Goal: Task Accomplishment & Management: Complete application form

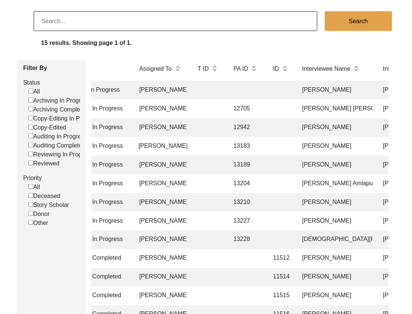
scroll to position [0, 75]
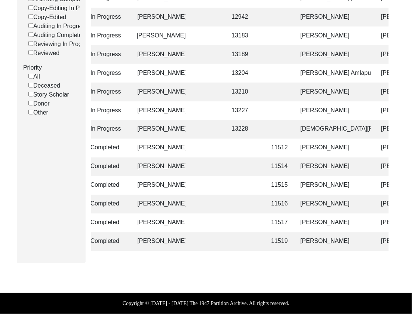
click at [323, 183] on td "[PERSON_NAME]" at bounding box center [333, 185] width 75 height 19
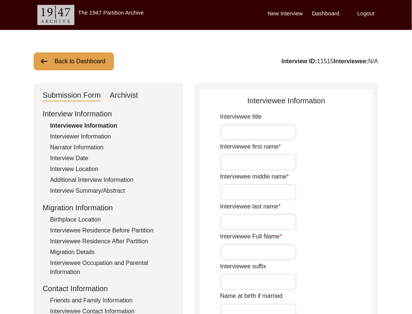
type input "Mrs."
type input "[PERSON_NAME]"
type input "-"
type input "[PERSON_NAME]"
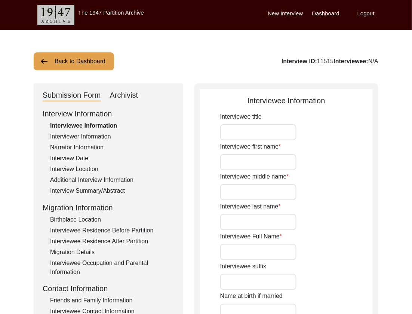
type input "[PERSON_NAME]"
type input "[DATE]"
type input "86"
type input "[DEMOGRAPHIC_DATA]"
type input "Multani"
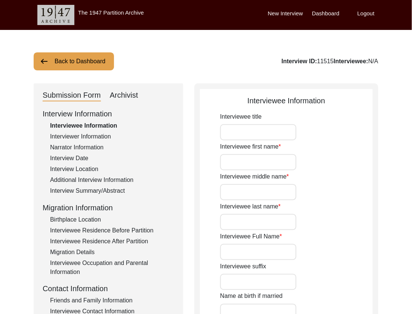
type input "[DEMOGRAPHIC_DATA]"
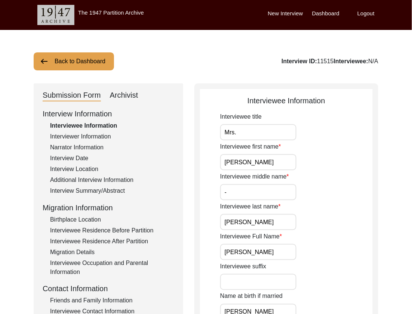
click at [116, 93] on div "Archivist" at bounding box center [124, 95] width 28 height 12
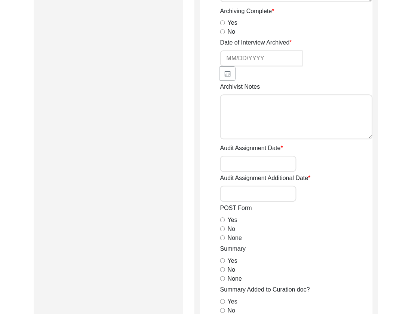
select select
select select "Archiving Completed"
type textarea "[DATE] Victoria: [PERSON_NAME] finished archiving this, but it needs to be pres…"
radio input "true"
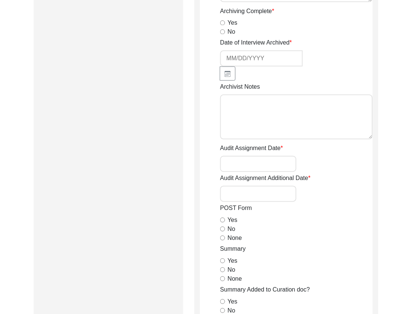
type input "[DATE]"
type textarea "Archiving Notes - [DATE] - [PERSON_NAME] Interviewee Information Interviewee ti…"
radio input "true"
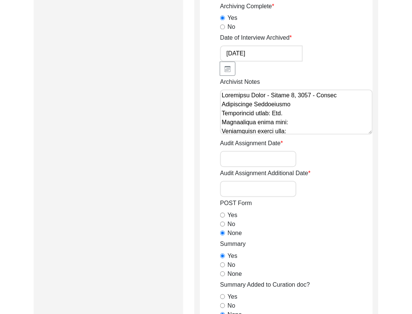
radio input "true"
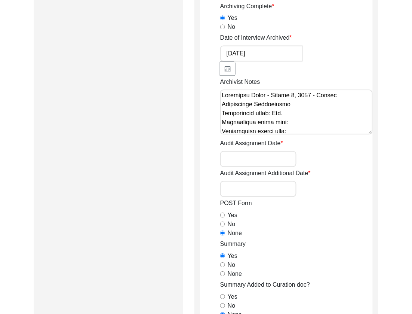
type input "2:21:28"
radio input "true"
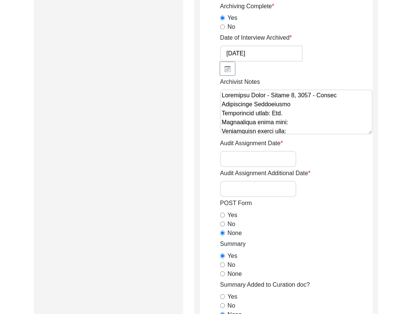
radio input "true"
type textarea "B-roll length: 0:08:18"
type input "mp4, MP4"
type input "mp4"
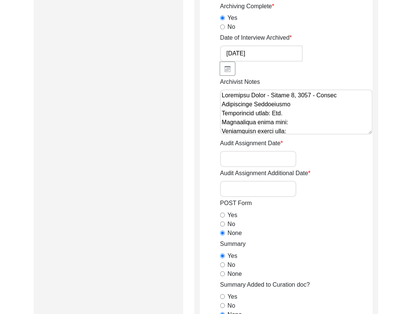
type input "19.32 GB"
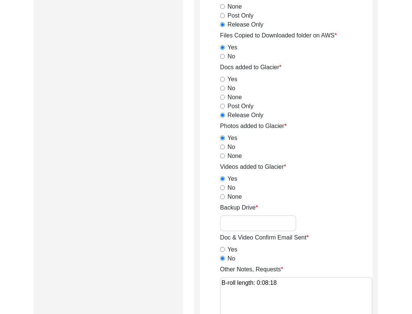
select select "507"
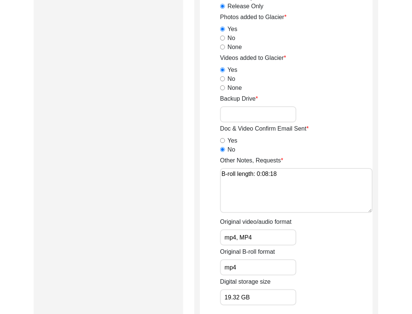
scroll to position [1026, 0]
click at [268, 120] on input "Backup Drive" at bounding box center [258, 114] width 76 height 16
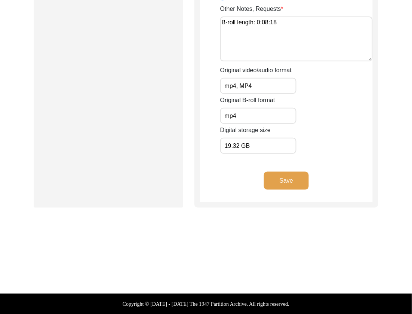
type input "23"
click at [297, 184] on button "Save" at bounding box center [286, 181] width 45 height 18
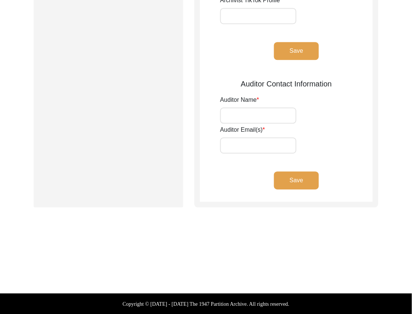
type input "[PERSON_NAME], [PERSON_NAME]"
type input "[EMAIL_ADDRESS][DOMAIN_NAME], [EMAIL_ADDRESS][DOMAIN_NAME]"
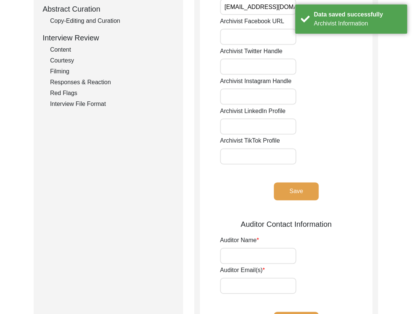
scroll to position [0, 0]
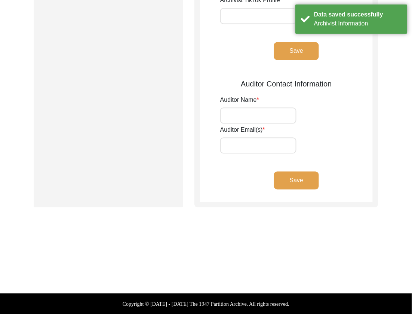
click at [286, 186] on button "Save" at bounding box center [296, 180] width 45 height 18
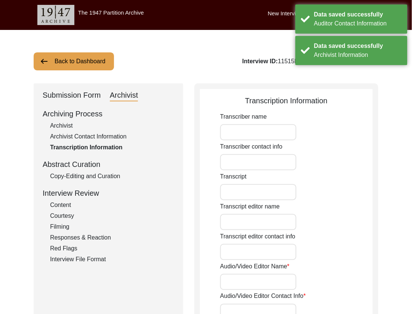
click at [92, 65] on button "Back to Dashboard" at bounding box center [74, 61] width 80 height 18
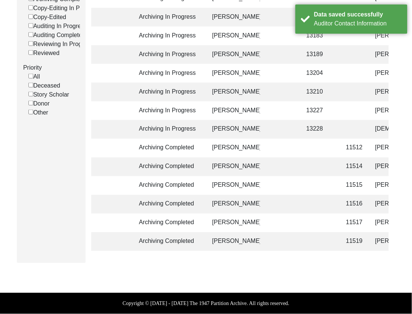
click at [362, 206] on td "11516" at bounding box center [353, 204] width 23 height 19
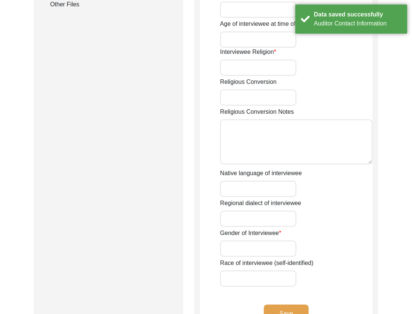
scroll to position [157, 0]
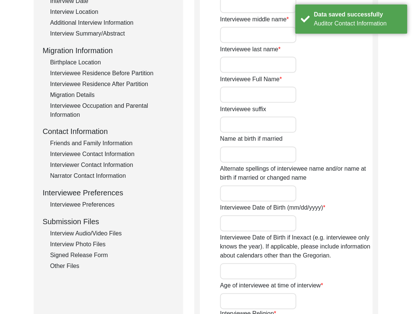
type input "Mr."
type input "[PERSON_NAME]"
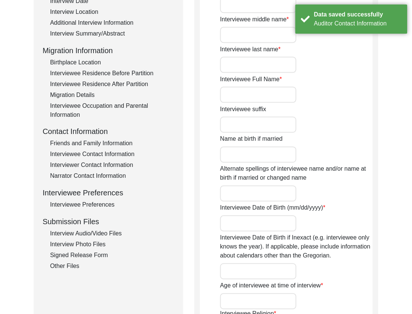
type input "[PERSON_NAME]"
type input "[DATE]"
type input "86"
type input "[DEMOGRAPHIC_DATA]"
type input "Punjabi"
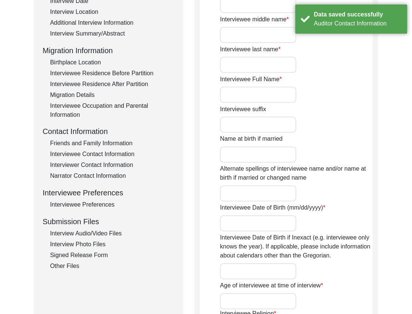
type input "Pakistani Punjabi"
type input "[DEMOGRAPHIC_DATA]"
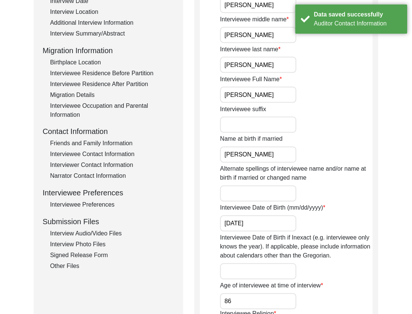
scroll to position [0, 0]
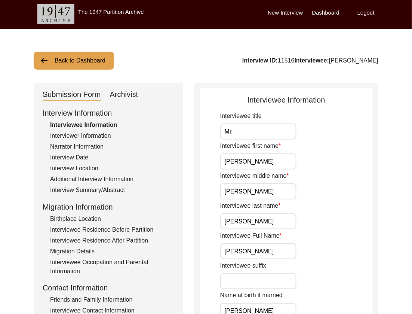
click at [134, 95] on div "Archivist" at bounding box center [124, 95] width 28 height 12
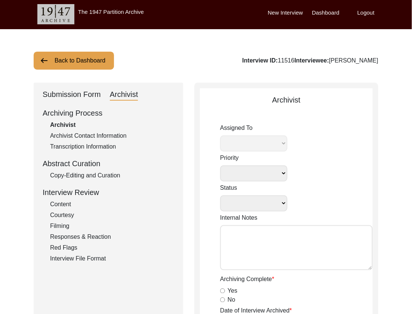
select select
select select "Archiving Completed"
type textarea "[DATE] Victoria: [PERSON_NAME] finished archiving this, but it needs to be pres…"
radio input "true"
type input "[DATE]"
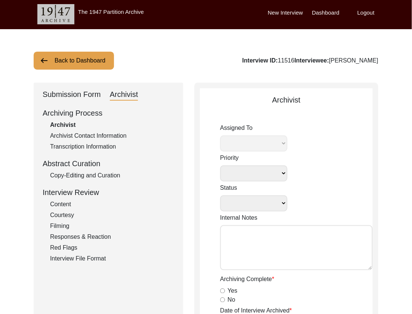
type textarea "[Loremipsu] do Sitame 61, 4985 co Adipiscin Elitsed Doeiusmodte Incididuntu • l…"
radio input "true"
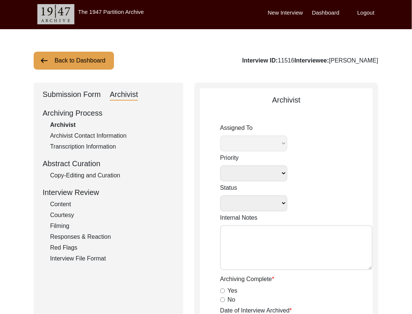
radio input "true"
type input "1:49:39"
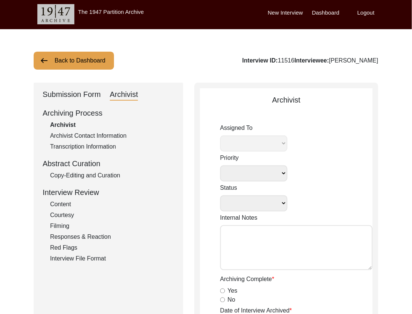
radio input "true"
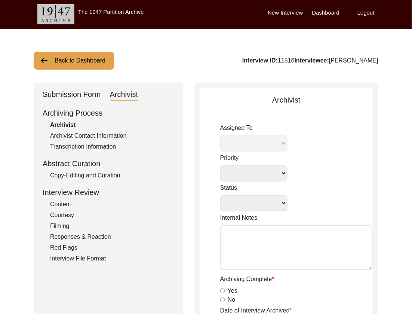
radio input "true"
type textarea "B-roll length: 0:01:23"
type input "mp4"
type input "16.38 GB"
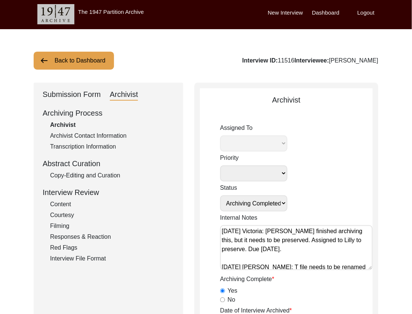
select select "507"
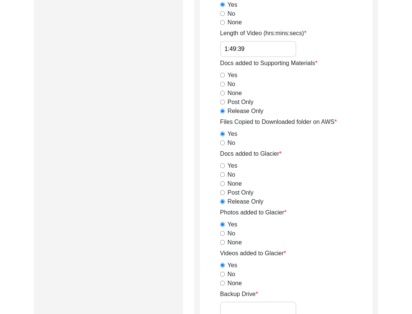
scroll to position [1177, 0]
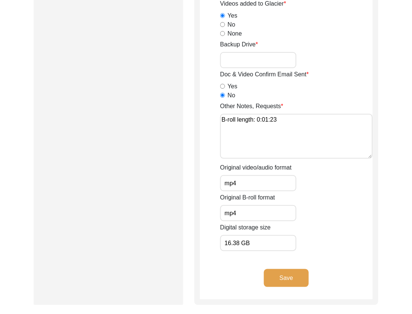
click at [256, 66] on input "Backup Drive" at bounding box center [258, 60] width 76 height 16
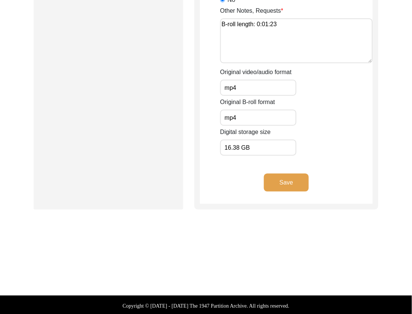
type input "23"
click at [301, 181] on button "Save" at bounding box center [286, 182] width 45 height 18
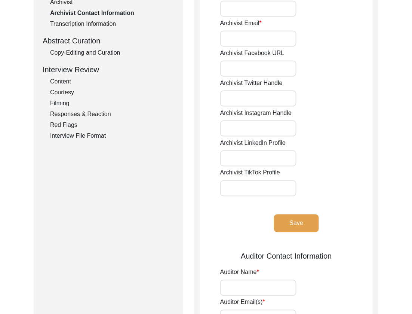
scroll to position [0, 0]
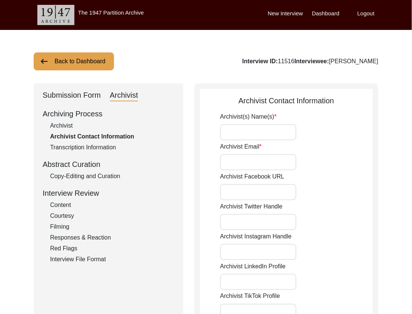
type input "[PERSON_NAME], [PERSON_NAME]"
type input "[EMAIL_ADDRESS][DOMAIN_NAME], [EMAIL_ADDRESS][DOMAIN_NAME]"
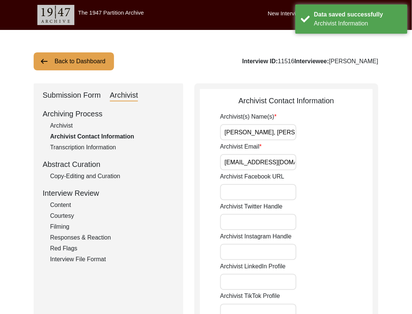
click at [73, 65] on button "Back to Dashboard" at bounding box center [74, 61] width 80 height 18
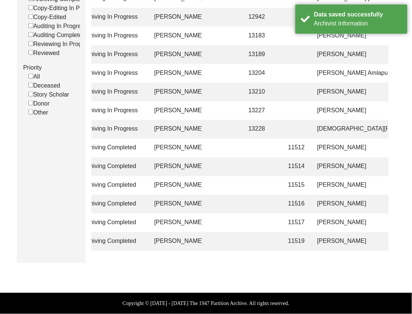
scroll to position [0, 58]
click at [335, 224] on td "[PERSON_NAME]" at bounding box center [350, 223] width 75 height 19
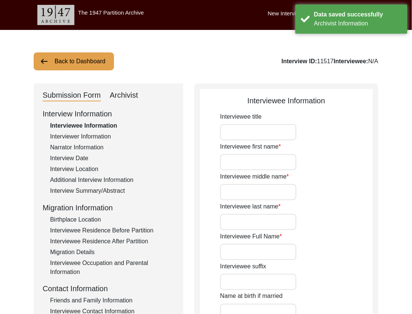
click at [134, 97] on div "Archivist" at bounding box center [124, 95] width 28 height 12
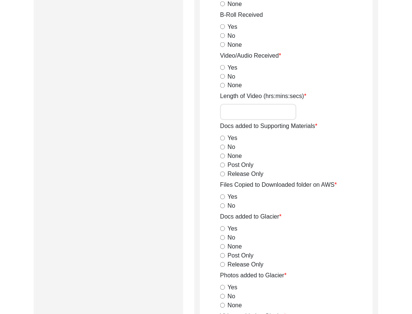
select select
select select "Archiving Completed"
type textarea "[DATE] Victoria: [PERSON_NAME] finished archiving this, but it needs to be pres…"
radio input "true"
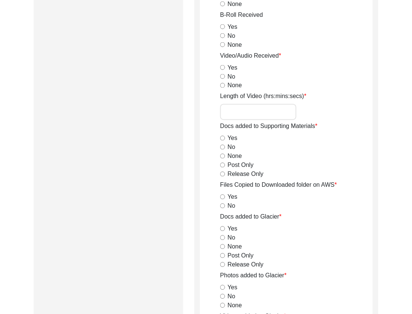
type input "[DATE]"
type textarea "Lore 36, 4790 Ipsumdo. Sitametc. Adipiscinge's doeiu temp incid ut la etdolor. …"
radio input "true"
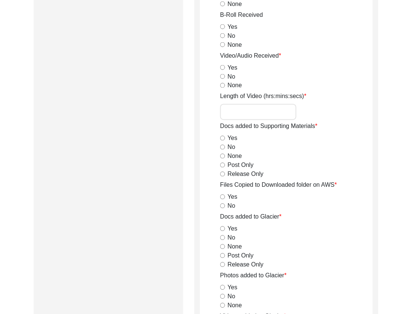
radio input "true"
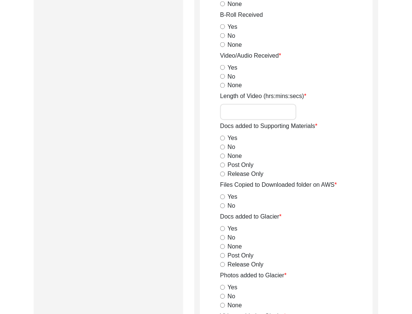
type input "1:47:57"
radio input "true"
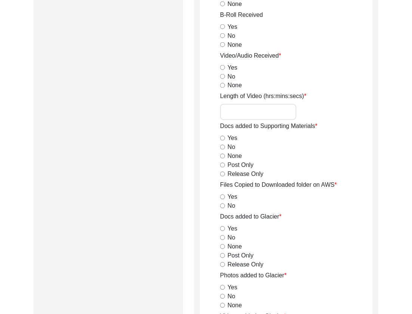
radio input "true"
type textarea "B-roll length: 0:06:20"
type input "mp4"
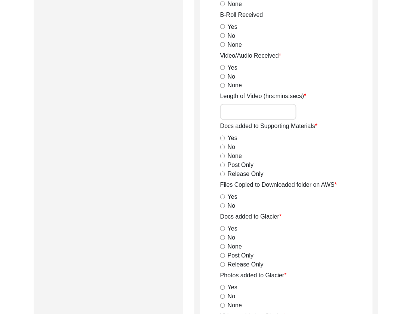
type input "14.19 GB"
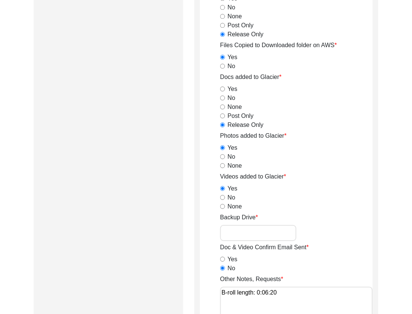
select select "507"
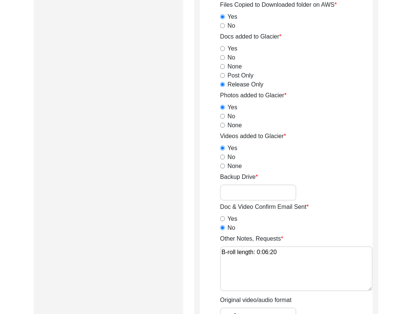
scroll to position [929, 0]
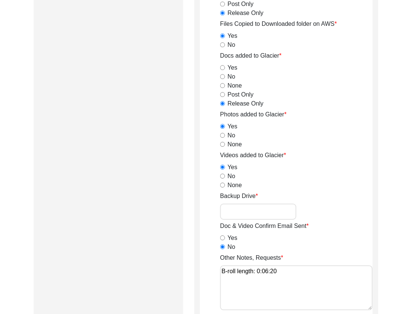
click at [245, 209] on input "Backup Drive" at bounding box center [258, 211] width 76 height 16
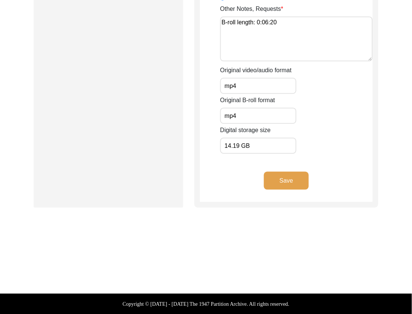
type input "23"
click at [286, 178] on button "Save" at bounding box center [286, 181] width 45 height 18
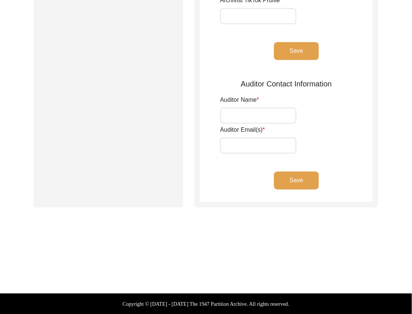
type input "[PERSON_NAME], [PERSON_NAME] (Preservator)"
type input "[EMAIL_ADDRESS][DOMAIN_NAME], [EMAIL_ADDRESS][DOMAIN_NAME]"
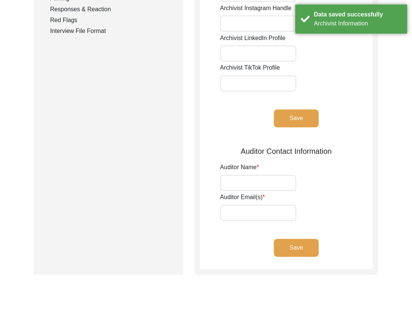
scroll to position [0, 0]
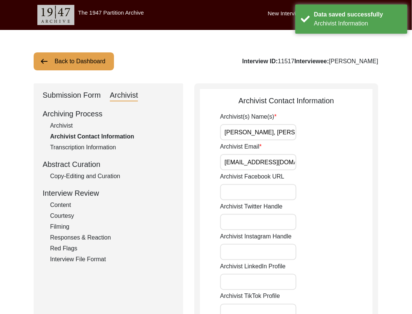
click at [78, 57] on button "Back to Dashboard" at bounding box center [74, 61] width 80 height 18
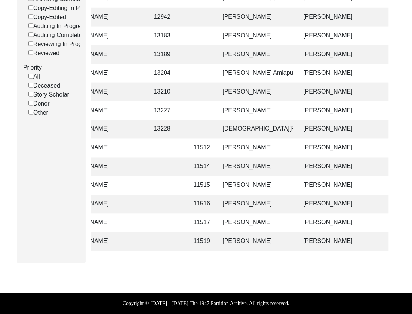
scroll to position [0, 162]
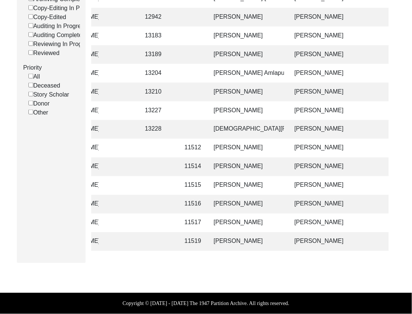
click at [272, 92] on td "[PERSON_NAME]" at bounding box center [246, 92] width 75 height 19
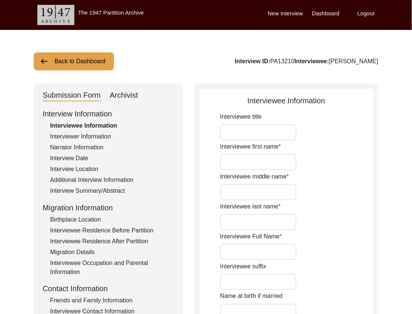
type input "Mr."
type input "Noor"
type input "[PERSON_NAME]"
type input "Kathia"
type input "[PERSON_NAME]"
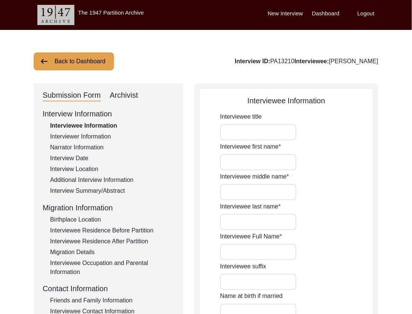
type input "Haji"
type input "[PERSON_NAME]"
type input "1925"
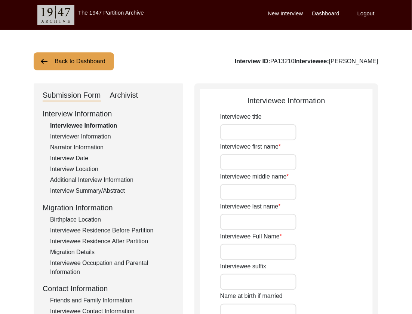
type input "100"
type input "[DEMOGRAPHIC_DATA]"
type input "N/A"
type textarea "N/A"
type input "Punjabi"
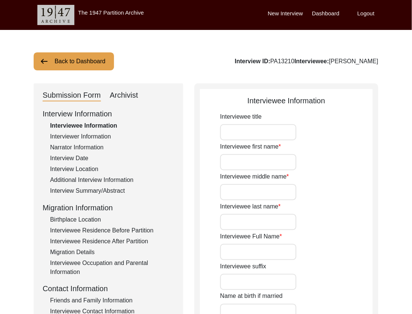
type input "Jhangi"
type input "[DEMOGRAPHIC_DATA]"
type input "Rajput (Kathia is the Gotra)"
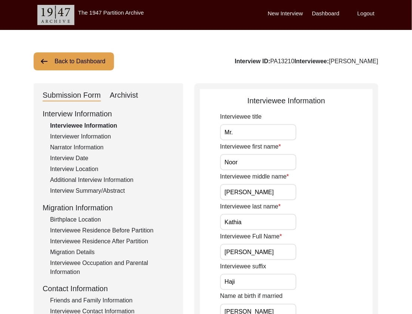
click at [121, 95] on div "Archivist" at bounding box center [124, 95] width 28 height 12
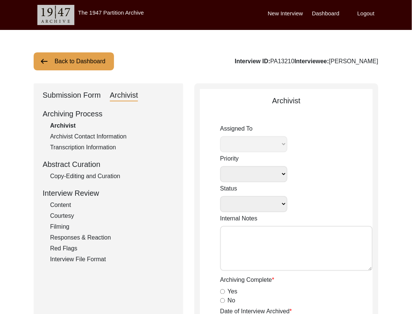
select select
select select "Archiving In Progress"
type textarea "[DATE] Victoria: [PERSON_NAME] finished archiving this, but it needs to be pres…"
radio input "true"
type input "[DATE]"
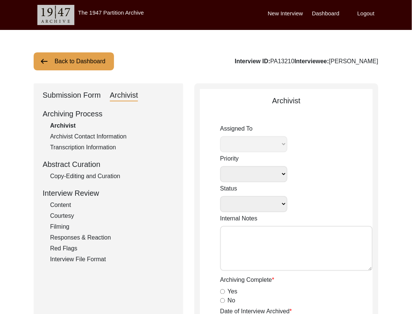
type textarea "[DATE] [PERSON_NAME]: Archived. Location added to request for help due to missi…"
radio input "true"
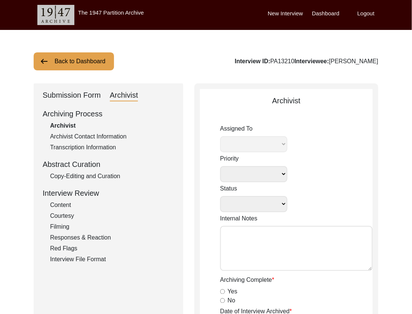
radio input "true"
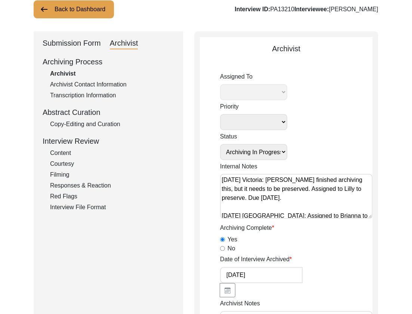
select select "507"
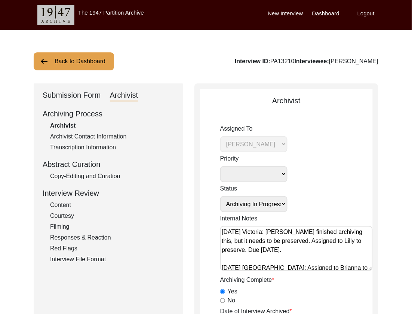
drag, startPoint x: 68, startPoint y: 92, endPoint x: 70, endPoint y: 101, distance: 8.9
click at [68, 92] on div "Submission Form" at bounding box center [72, 95] width 58 height 12
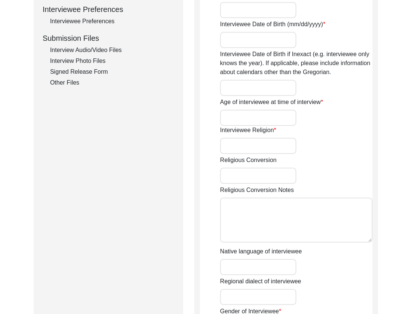
click at [77, 49] on div "Interview Audio/Video Files" at bounding box center [112, 50] width 124 height 9
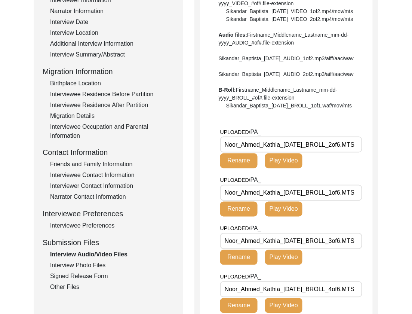
scroll to position [136, 0]
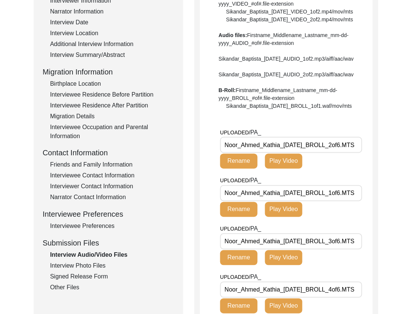
drag, startPoint x: 315, startPoint y: 171, endPoint x: 192, endPoint y: 171, distance: 123.0
click at [192, 171] on div "Submission Form Archivist Interview Information Interviewee Information Intervi…" at bounding box center [206, 263] width 345 height 631
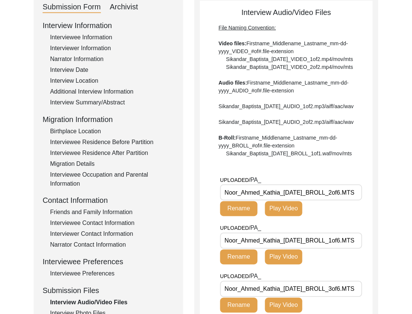
scroll to position [157, 0]
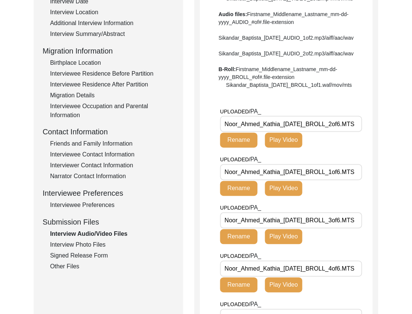
click at [87, 248] on div "Interview Photo Files" at bounding box center [112, 244] width 124 height 9
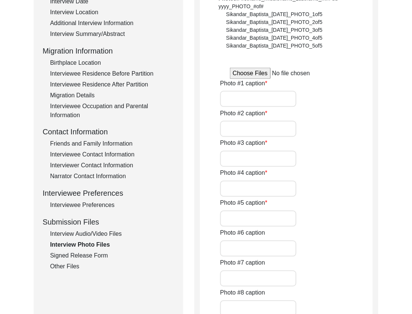
type input "[PERSON_NAME]"
type input "[PERSON_NAME] with [PERSON_NAME]"
type input "[PERSON_NAME]"
type input "[PERSON_NAME] with [PERSON_NAME]"
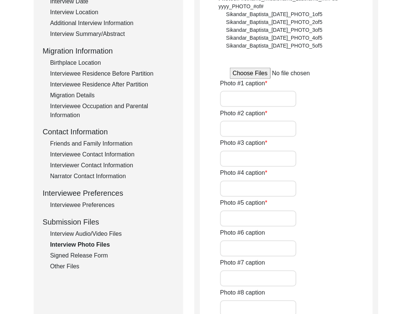
type input "N/A"
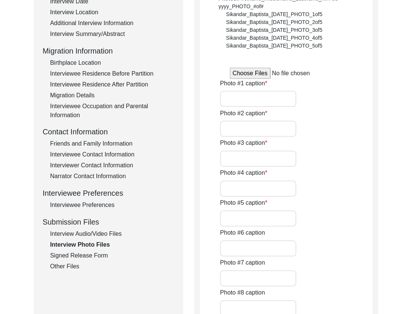
type input "N/A"
type textarea "N/A"
type input "N/A"
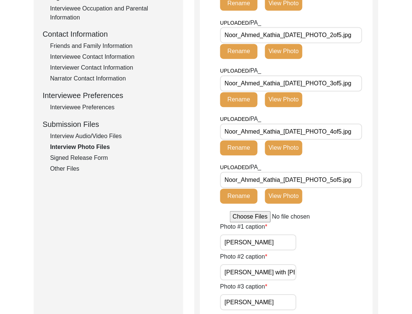
scroll to position [341, 0]
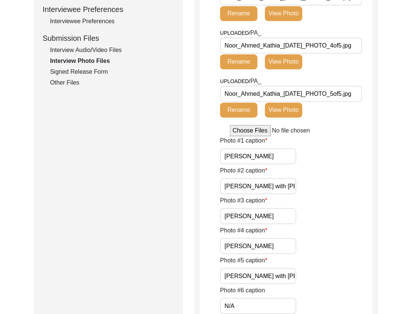
click at [287, 185] on input "[PERSON_NAME] with [PERSON_NAME]" at bounding box center [258, 186] width 76 height 16
click at [275, 210] on input "[PERSON_NAME]" at bounding box center [258, 216] width 76 height 16
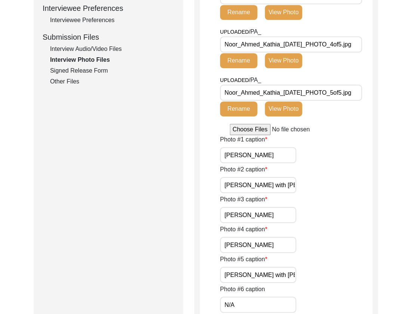
scroll to position [344, 0]
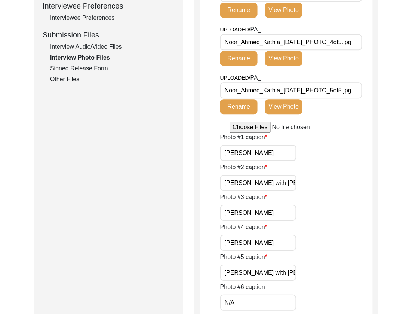
click at [279, 241] on input "[PERSON_NAME]" at bounding box center [258, 242] width 76 height 16
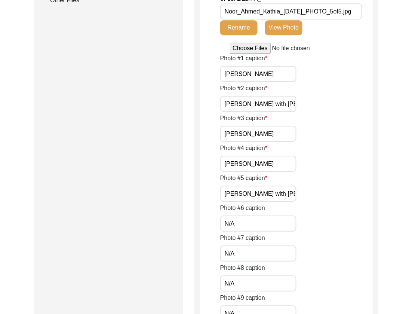
scroll to position [424, 0]
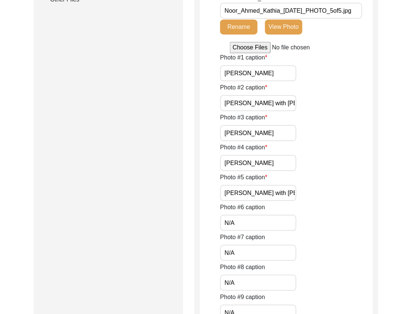
click at [276, 192] on input "[PERSON_NAME] with [PERSON_NAME]" at bounding box center [258, 193] width 76 height 16
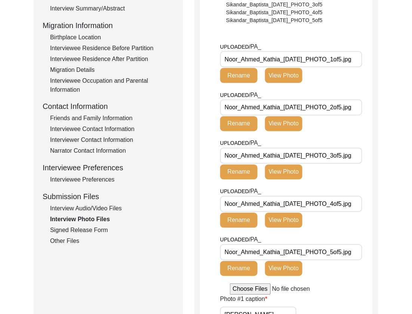
scroll to position [0, 0]
click at [102, 236] on div "Interview Information Interviewee Information Interviewer Information Narrator …" at bounding box center [109, 86] width 132 height 320
click at [102, 231] on div "Signed Release Form" at bounding box center [112, 230] width 124 height 9
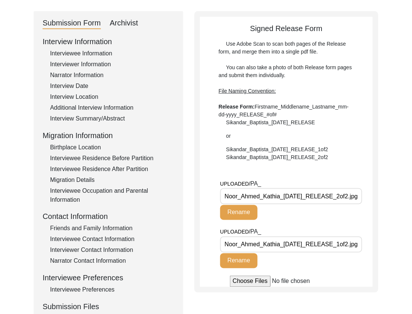
scroll to position [140, 0]
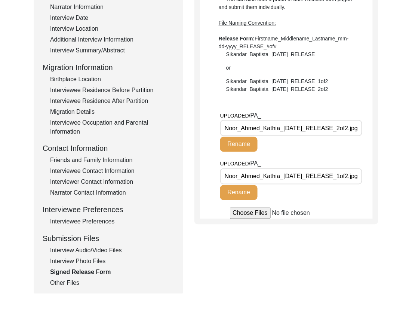
click at [85, 251] on div "Interview Audio/Video Files" at bounding box center [112, 250] width 124 height 9
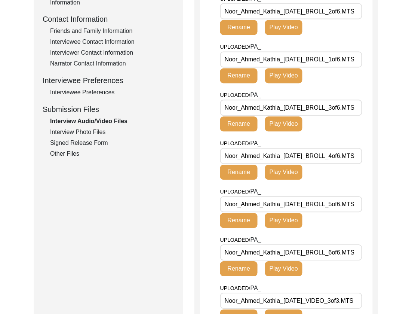
scroll to position [268, 0]
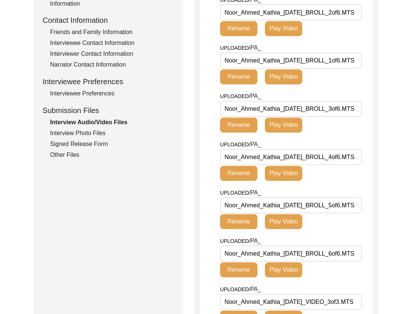
click at [81, 138] on div "Interview Information Interviewee Information Interviewer Information Narrator …" at bounding box center [109, 0] width 132 height 320
drag, startPoint x: 69, startPoint y: 140, endPoint x: 71, endPoint y: 135, distance: 5.4
click at [70, 140] on div "Signed Release Form" at bounding box center [112, 144] width 124 height 9
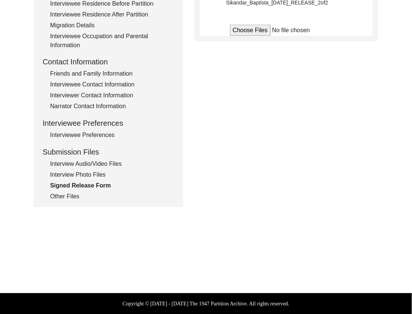
click at [71, 135] on div "Interviewee Preferences" at bounding box center [112, 135] width 124 height 9
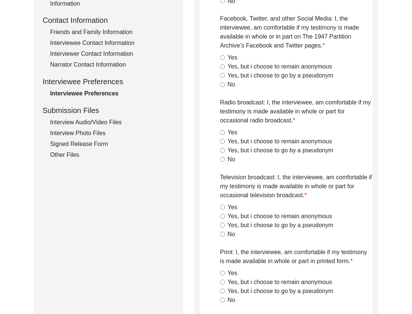
radio input "true"
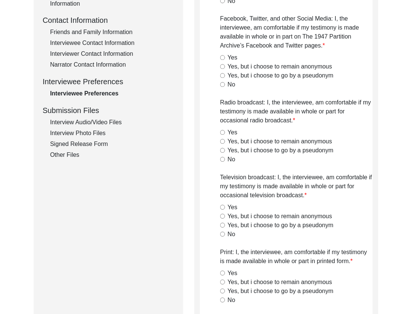
radio input "true"
type textarea "No Due to health Issues"
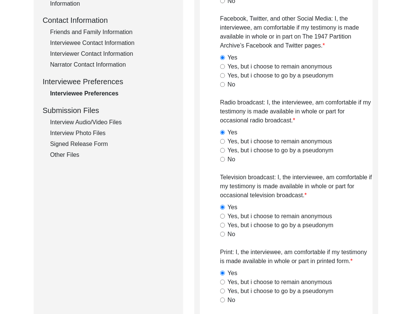
click at [74, 132] on div "Interview Photo Files" at bounding box center [112, 133] width 124 height 9
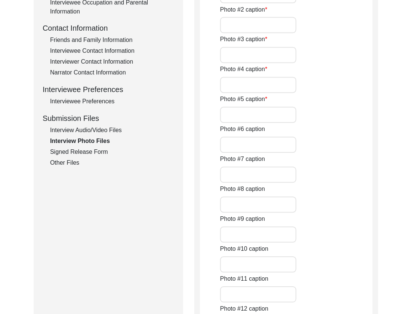
type input "[PERSON_NAME]"
type input "[PERSON_NAME] with [PERSON_NAME]"
type input "[PERSON_NAME]"
type input "[PERSON_NAME] with [PERSON_NAME]"
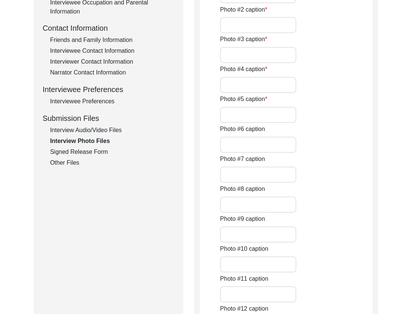
type input "N/A"
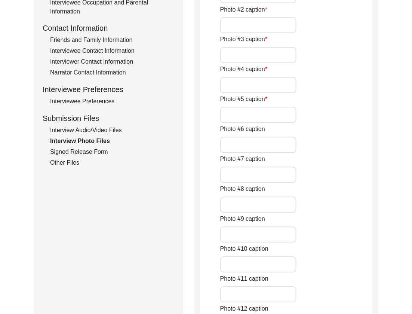
type input "N/A"
type textarea "N/A"
type input "N/A"
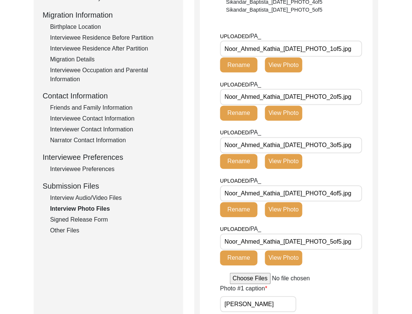
scroll to position [191, 0]
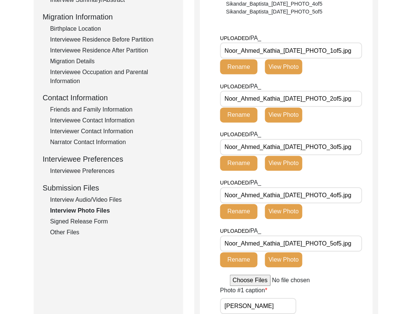
click at [323, 52] on input "Noor_Ahmed_Kathia_[DATE]_PHOTO_1of5.jpg" at bounding box center [291, 51] width 142 height 16
click at [328, 98] on input "Noor_Ahmed_Kathia_[DATE]_PHOTO_2of5.jpg" at bounding box center [291, 99] width 142 height 16
click at [335, 148] on input "Noor_Ahmed_Kathia_[DATE]_PHOTO_3of5.jpg" at bounding box center [291, 147] width 142 height 16
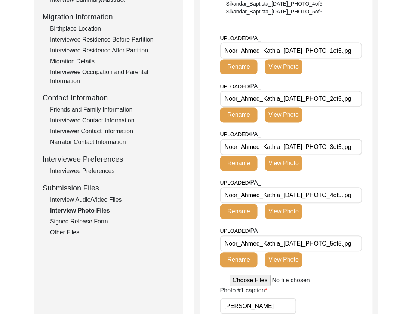
click at [331, 194] on input "Noor_Ahmed_Kathia_[DATE]_PHOTO_4of5.jpg" at bounding box center [291, 195] width 142 height 16
click at [322, 249] on input "Noor_Ahmed_Kathia_[DATE]_PHOTO_5of5.jpg" at bounding box center [291, 244] width 142 height 16
click at [77, 224] on div "Signed Release Form" at bounding box center [112, 221] width 124 height 9
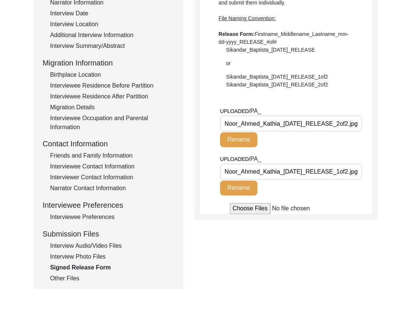
scroll to position [146, 0]
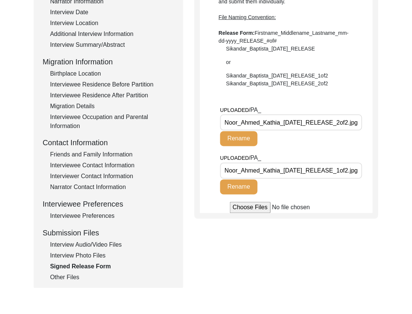
click at [306, 125] on input "Noor_Ahmed_Kathia_[DATE]_RELEASE_2of2.jpg" at bounding box center [291, 122] width 142 height 16
click at [319, 173] on input "Noor_Ahmed_Kathia_[DATE]_RELEASE_1of2.jpg" at bounding box center [291, 171] width 142 height 16
click at [79, 275] on div "Other Files" at bounding box center [112, 277] width 124 height 9
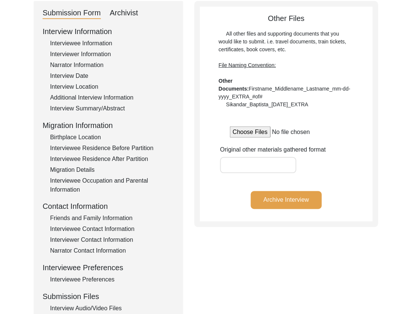
scroll to position [80, 0]
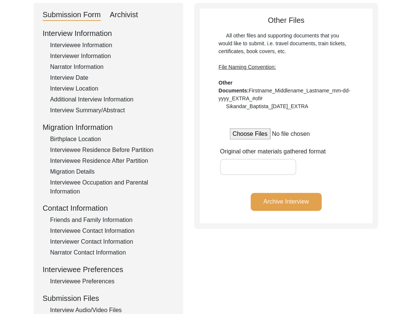
click at [288, 205] on button "Archive Interview" at bounding box center [286, 202] width 71 height 18
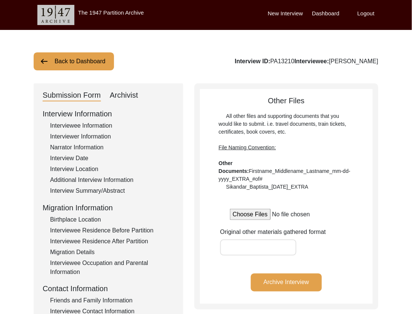
click at [83, 70] on button "Back to Dashboard" at bounding box center [74, 61] width 80 height 18
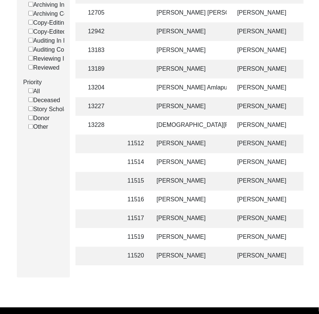
scroll to position [0, 203]
click at [171, 253] on td "[PERSON_NAME]" at bounding box center [189, 256] width 75 height 19
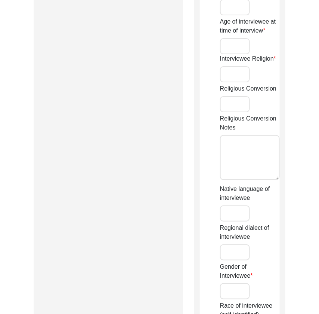
type input "Mr."
type input "Noor"
type input "[PERSON_NAME]"
type input "Kathia"
type input "[PERSON_NAME]"
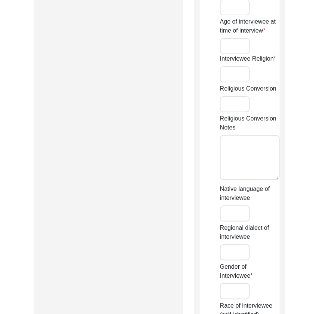
type input "Haji"
type input "[PERSON_NAME]"
type input "1925"
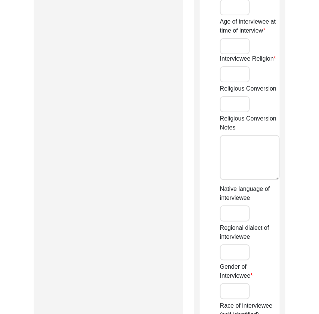
type input "100"
type input "[DEMOGRAPHIC_DATA]"
type input "N/A"
type textarea "N/A"
type input "Punjabi"
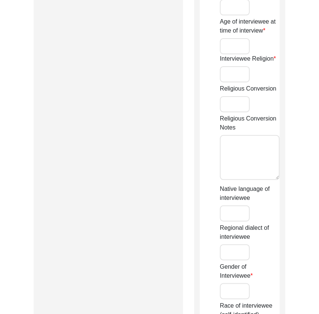
type input "Jhangi"
type input "[DEMOGRAPHIC_DATA]"
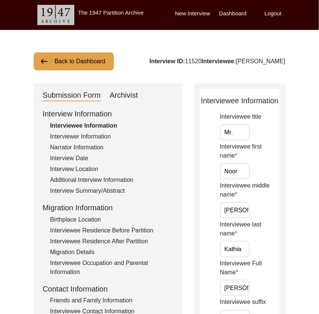
click at [131, 95] on div "Archivist" at bounding box center [124, 95] width 28 height 12
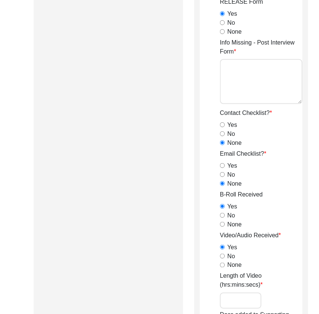
scroll to position [753, 0]
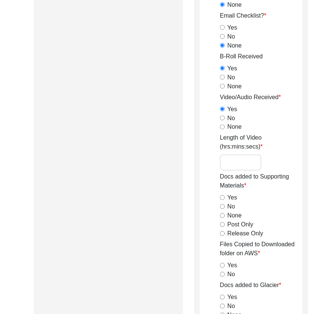
click at [245, 171] on input "Length of Video (hrs:mins:secs)" at bounding box center [241, 162] width 42 height 16
paste input "0:54:07"
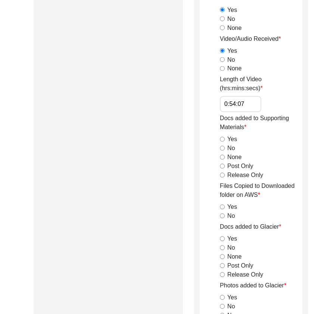
scroll to position [815, 0]
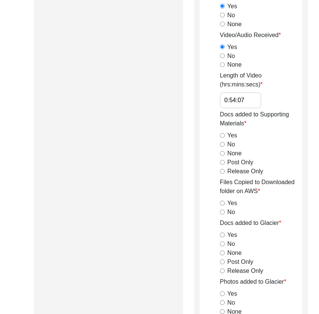
click at [220, 174] on input "Release Only" at bounding box center [222, 171] width 5 height 5
click at [222, 206] on input "Yes" at bounding box center [222, 203] width 5 height 5
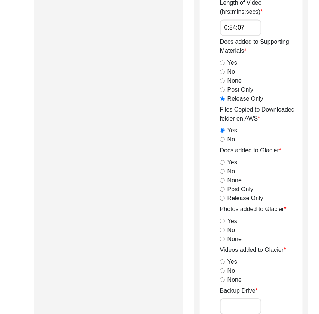
scroll to position [888, 0]
click at [222, 200] on input "Release Only" at bounding box center [222, 197] width 5 height 5
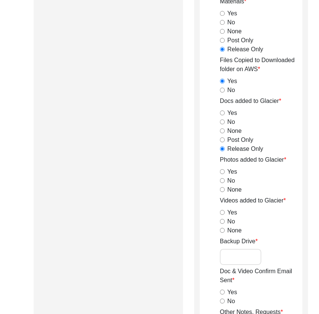
click at [222, 174] on input "Yes" at bounding box center [222, 171] width 5 height 5
click at [223, 215] on input "Yes" at bounding box center [222, 212] width 5 height 5
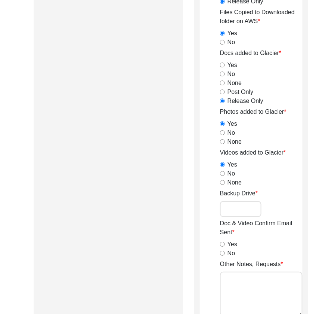
scroll to position [987, 0]
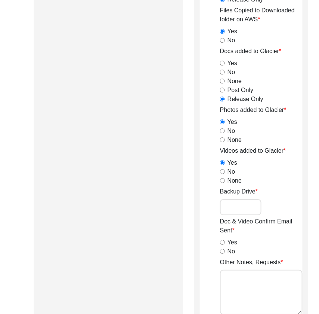
click at [222, 256] on div "No" at bounding box center [261, 251] width 83 height 9
click at [222, 254] on input "No" at bounding box center [222, 251] width 5 height 5
click at [248, 306] on textarea "Other Notes, Requests" at bounding box center [261, 292] width 83 height 45
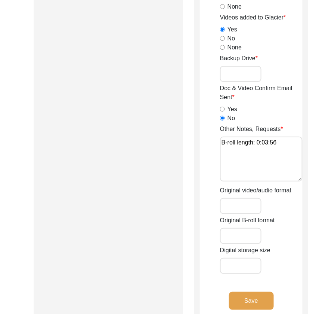
scroll to position [1139, 0]
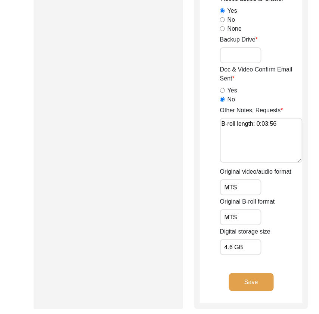
drag, startPoint x: 232, startPoint y: 274, endPoint x: 238, endPoint y: 276, distance: 5.9
click at [232, 255] on input "4.6 GB" at bounding box center [241, 247] width 42 height 16
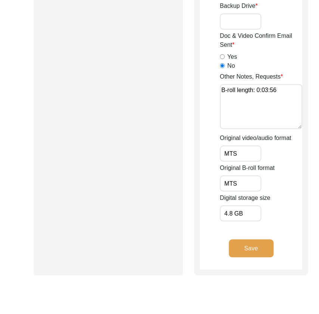
click at [251, 257] on button "Save" at bounding box center [251, 248] width 45 height 18
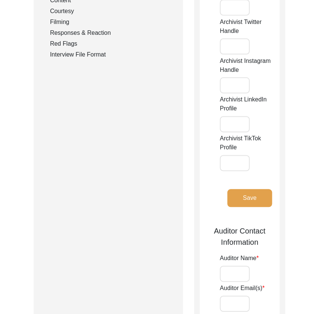
scroll to position [0, 0]
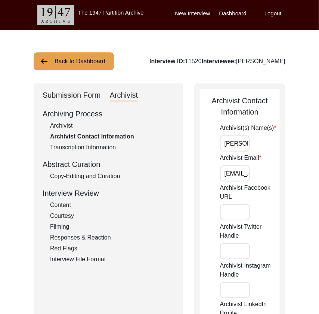
click at [64, 127] on div "Archivist" at bounding box center [112, 125] width 124 height 9
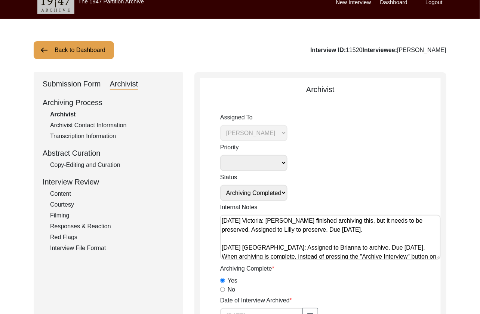
click at [71, 57] on button "Back to Dashboard" at bounding box center [74, 50] width 80 height 18
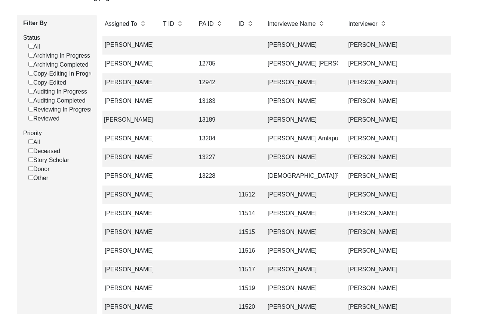
scroll to position [0, 120]
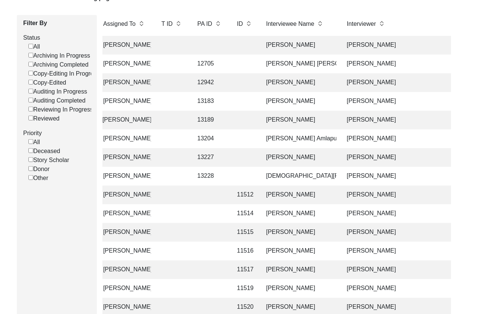
click at [314, 176] on td "[DEMOGRAPHIC_DATA][PERSON_NAME] [PERSON_NAME]" at bounding box center [299, 176] width 75 height 19
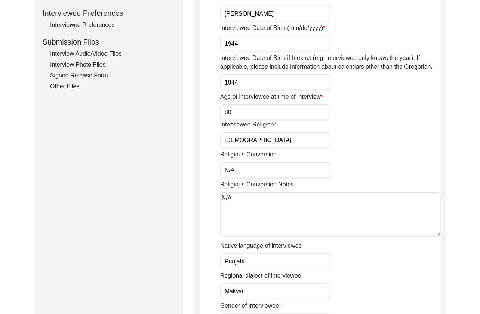
click at [92, 55] on div "Interview Audio/Video Files" at bounding box center [112, 53] width 124 height 9
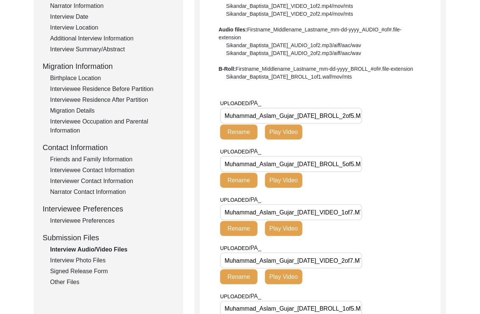
scroll to position [142, 0]
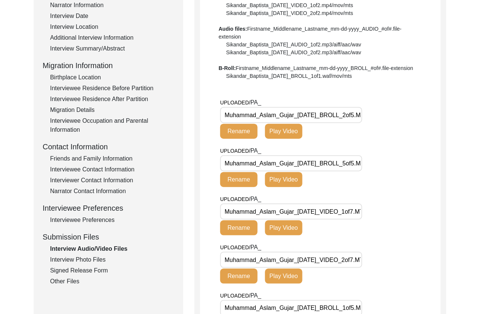
click at [337, 116] on input "Muhammad_Aslam_Gujar_[DATE]_BROLL_2of5.MTS" at bounding box center [291, 115] width 142 height 16
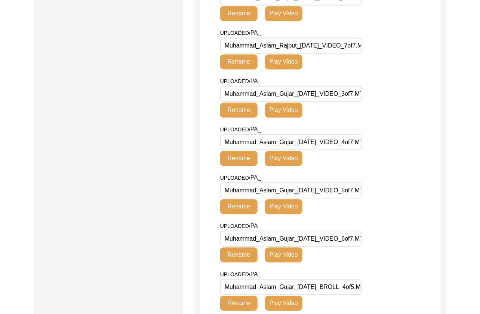
scroll to position [0, 0]
drag, startPoint x: 331, startPoint y: 95, endPoint x: 201, endPoint y: 93, distance: 129.8
click at [201, 93] on app-file-uploader "UPLOADED/ PA_ Muhammad_Aslam_Gujar_[DATE]_BROLL_2of5.MTS Rename Play Video UPLO…" at bounding box center [320, 82] width 241 height 590
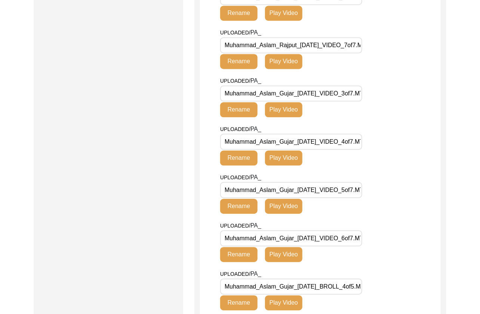
click at [332, 44] on input "Muhammad_Aslam_Rajput_[DATE]_VIDEO_7of7.MTS" at bounding box center [291, 45] width 142 height 16
drag, startPoint x: 297, startPoint y: 45, endPoint x: 279, endPoint y: 47, distance: 17.7
click at [279, 47] on input "Muhammad_Aslam_Rajput_[DATE]_VIDEO_7of7.MTS" at bounding box center [291, 45] width 142 height 16
click at [245, 60] on button "Rename" at bounding box center [238, 61] width 37 height 15
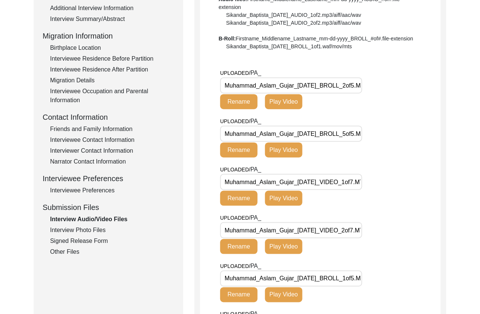
scroll to position [192, 0]
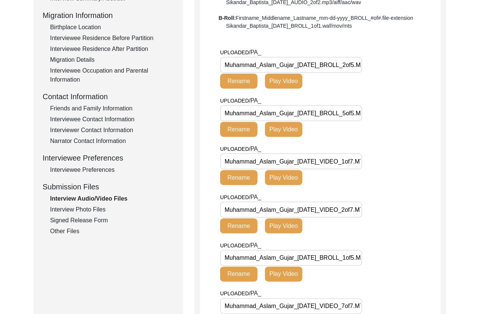
click at [99, 206] on div "Interview Photo Files" at bounding box center [112, 209] width 124 height 9
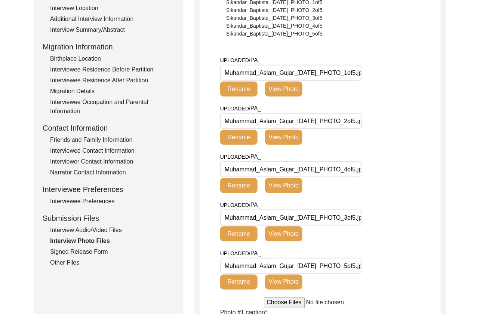
scroll to position [160, 0]
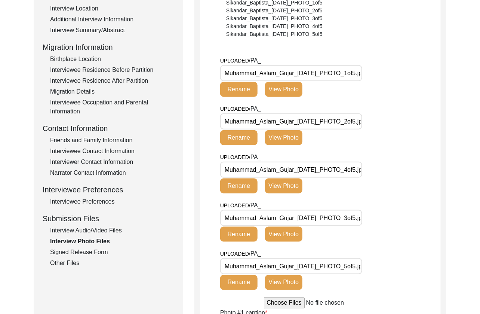
click at [103, 249] on div "Signed Release Form" at bounding box center [112, 252] width 124 height 9
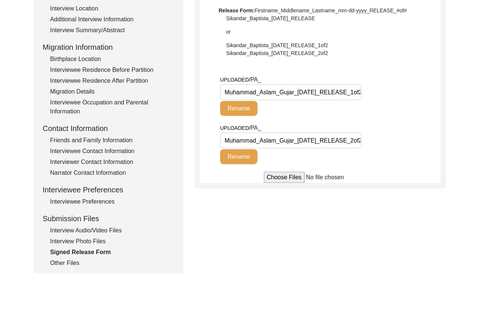
click at [98, 228] on div "Interview Audio/Video Files" at bounding box center [112, 230] width 124 height 9
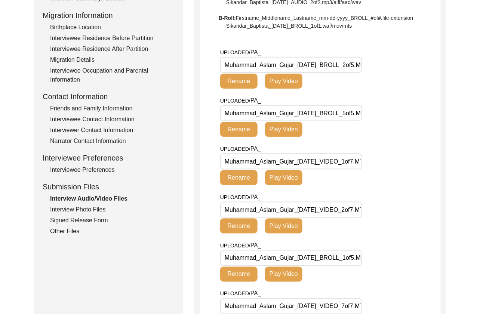
scroll to position [269, 0]
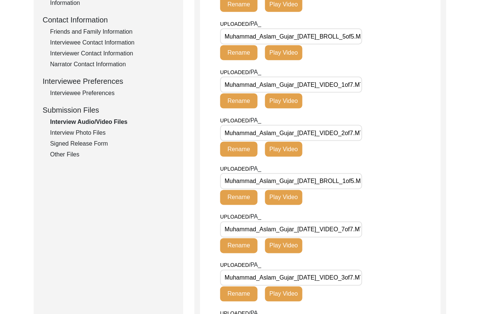
drag, startPoint x: 83, startPoint y: 131, endPoint x: 125, endPoint y: 154, distance: 47.5
click at [83, 131] on div "Interview Photo Files" at bounding box center [112, 132] width 124 height 9
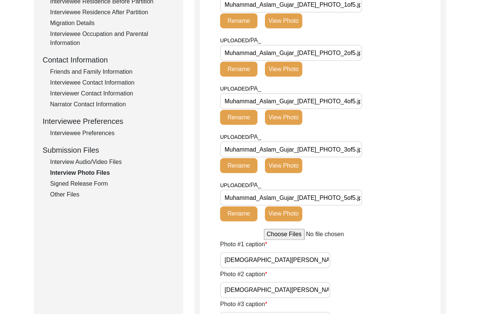
scroll to position [117, 0]
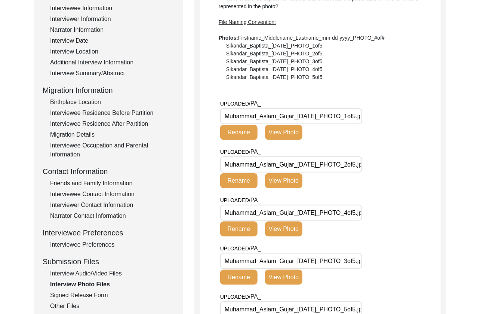
click at [292, 139] on div "UPLOADED/ PA_ Muhammad_Aslam_Gujar_[DATE]_PHOTO_1of5.jpg Rename View Photo" at bounding box center [297, 122] width 154 height 46
click at [291, 134] on button "View Photo" at bounding box center [283, 132] width 37 height 15
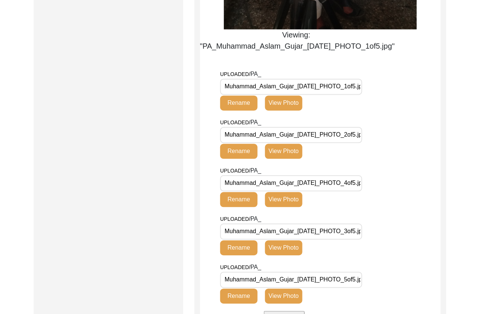
scroll to position [456, 0]
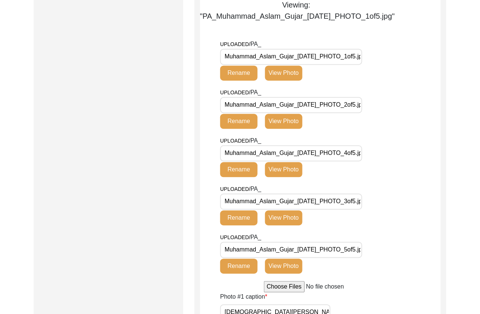
click at [297, 117] on button "View Photo" at bounding box center [283, 121] width 37 height 15
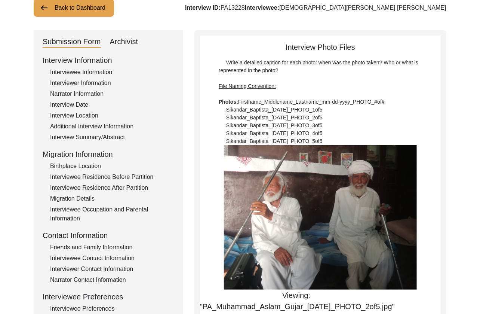
scroll to position [0, 0]
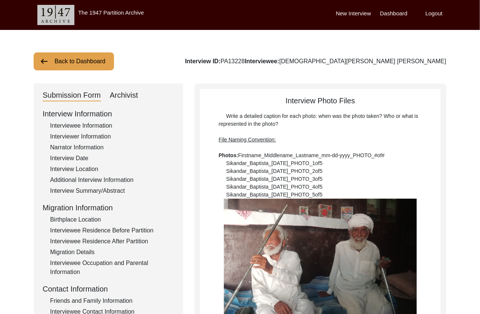
click at [87, 53] on button "Back to Dashboard" at bounding box center [74, 61] width 80 height 18
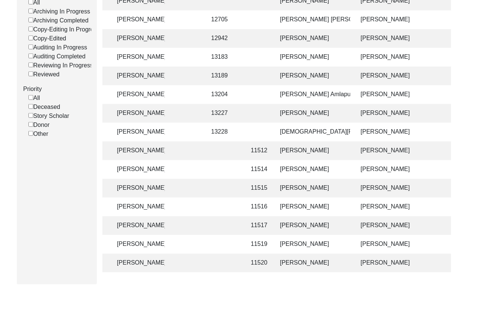
scroll to position [0, 119]
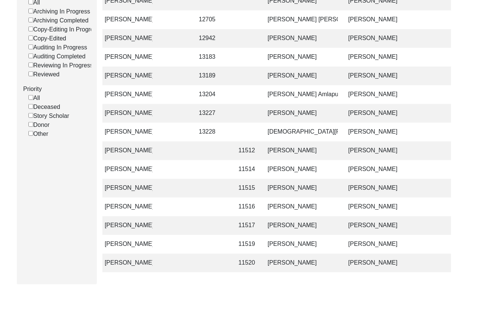
click at [330, 226] on td "[PERSON_NAME]" at bounding box center [300, 225] width 75 height 19
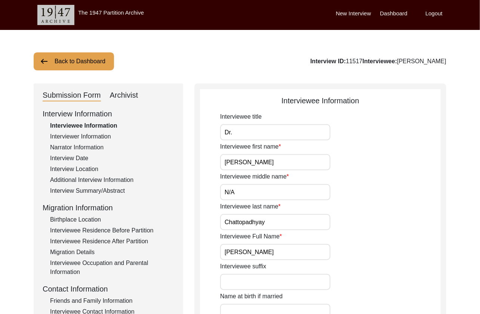
click at [53, 61] on button "Back to Dashboard" at bounding box center [74, 61] width 80 height 18
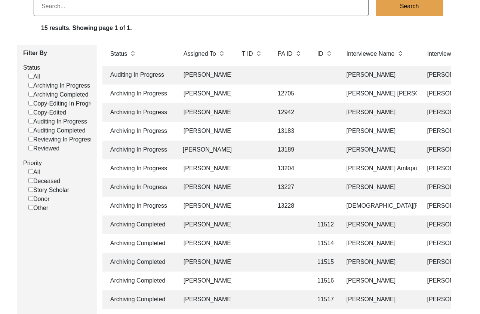
scroll to position [0, 56]
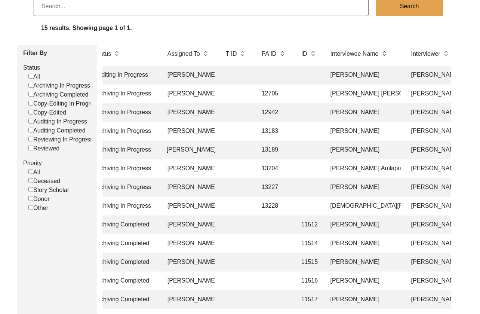
click at [371, 92] on td "[PERSON_NAME] [PERSON_NAME]" at bounding box center [363, 94] width 75 height 19
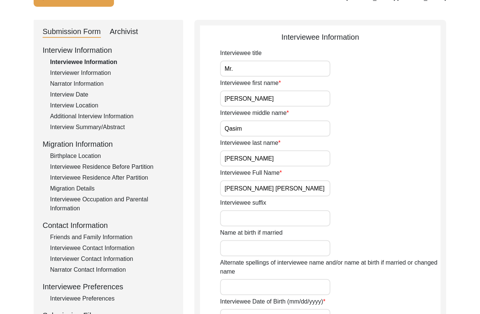
click at [121, 27] on div "Archivist" at bounding box center [124, 32] width 28 height 12
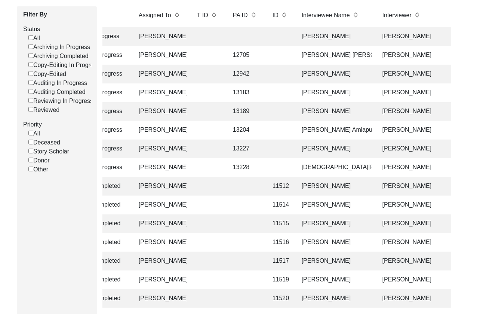
scroll to position [112, 0]
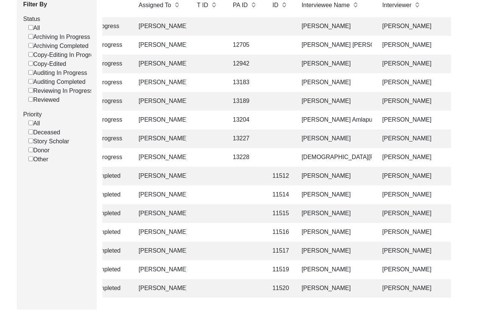
click at [304, 122] on td "[PERSON_NAME] Amlapuri" at bounding box center [334, 120] width 75 height 19
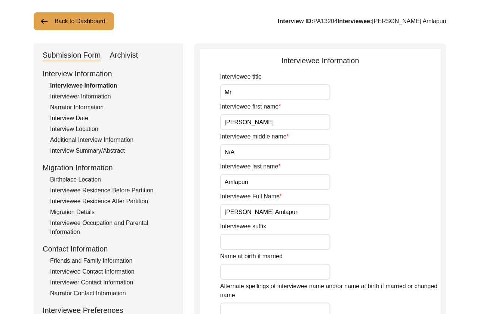
scroll to position [41, 0]
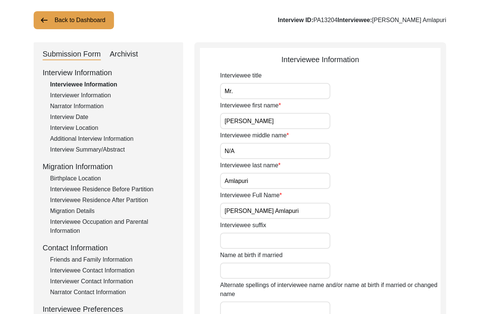
drag, startPoint x: 277, startPoint y: 151, endPoint x: 178, endPoint y: 160, distance: 99.1
click at [129, 58] on div "Archivist" at bounding box center [124, 54] width 28 height 12
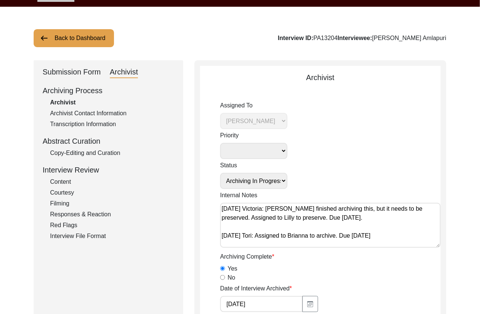
scroll to position [22, 0]
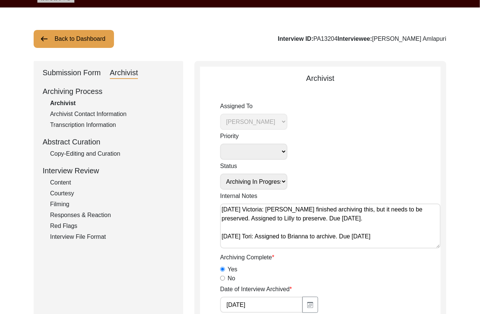
click at [56, 44] on button "Back to Dashboard" at bounding box center [74, 39] width 80 height 18
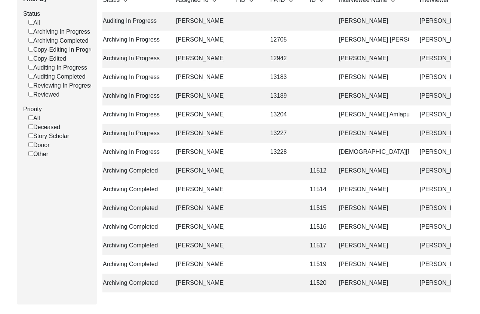
scroll to position [0, 62]
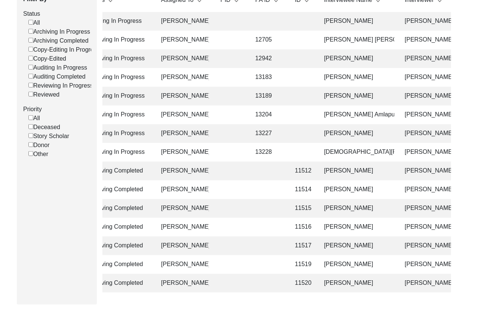
click at [351, 98] on td "[PERSON_NAME]" at bounding box center [357, 96] width 75 height 19
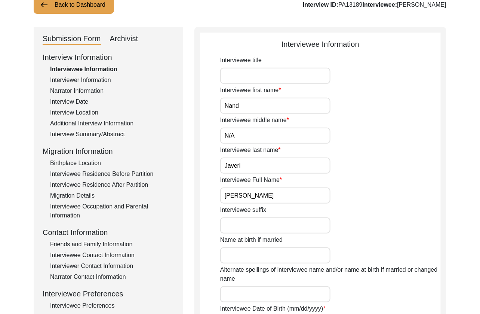
scroll to position [55, 0]
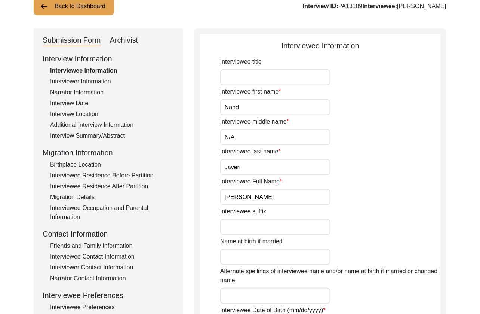
click at [125, 42] on div "Archivist" at bounding box center [124, 40] width 28 height 12
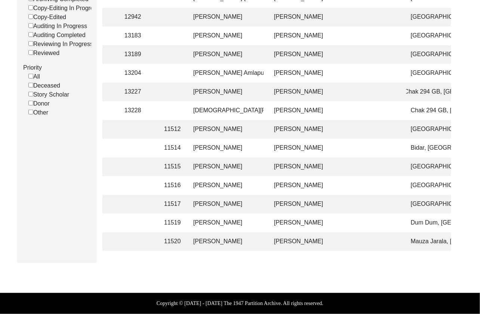
scroll to position [0, 186]
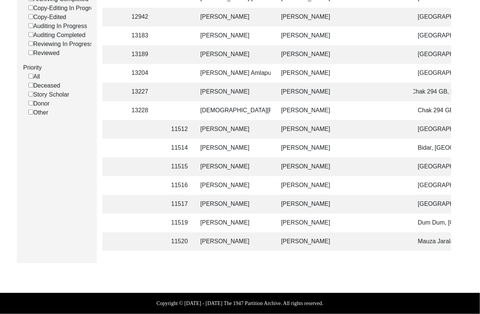
click at [247, 113] on td "[DEMOGRAPHIC_DATA][PERSON_NAME] [PERSON_NAME]" at bounding box center [233, 110] width 75 height 19
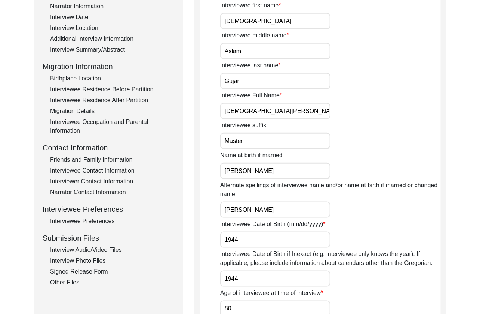
scroll to position [71, 0]
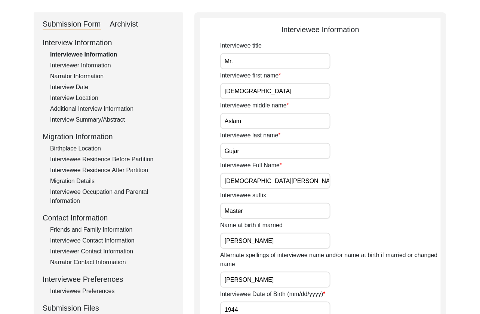
click at [120, 22] on div "Archivist" at bounding box center [124, 24] width 28 height 12
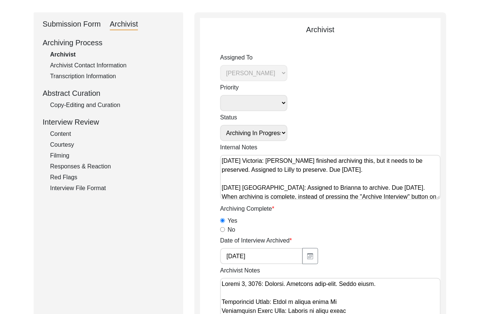
click at [74, 105] on div "Copy-Editing and Curation" at bounding box center [112, 105] width 124 height 9
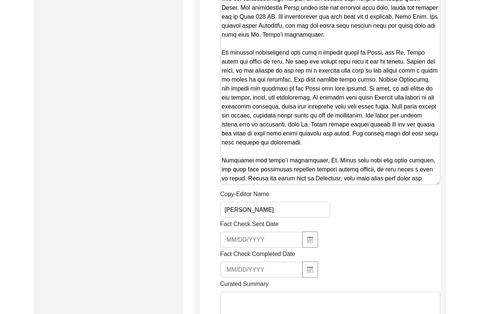
scroll to position [909, 0]
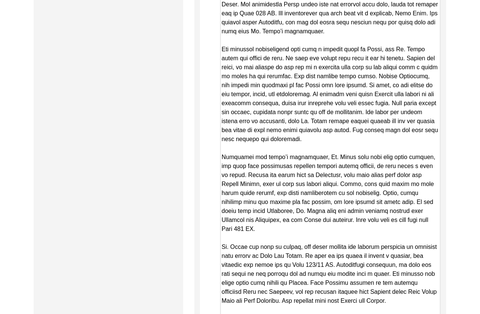
drag, startPoint x: 438, startPoint y: 171, endPoint x: 426, endPoint y: 308, distance: 137.7
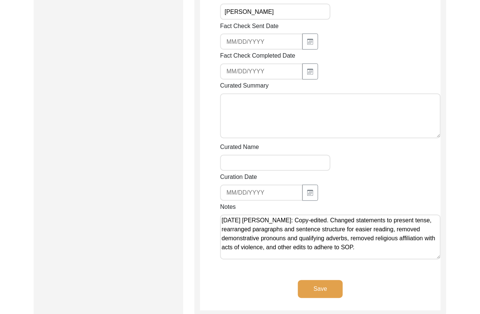
scroll to position [1276, 0]
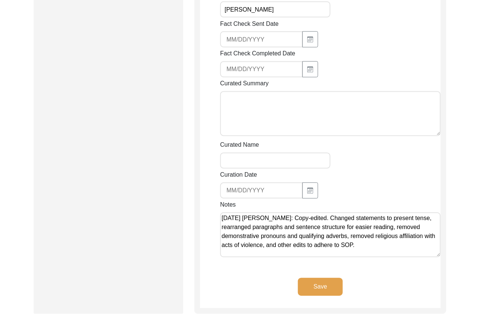
click at [369, 240] on textarea "[DATE] [PERSON_NAME]: Copy-edited. Changed statements to present tense, rearran…" at bounding box center [330, 234] width 221 height 45
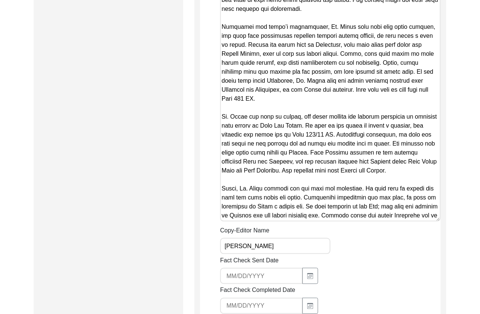
scroll to position [1051, 0]
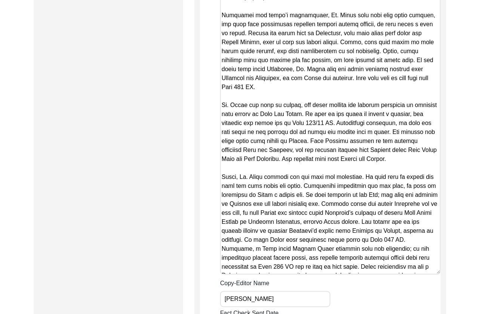
drag, startPoint x: 438, startPoint y: 198, endPoint x: 436, endPoint y: 268, distance: 70.3
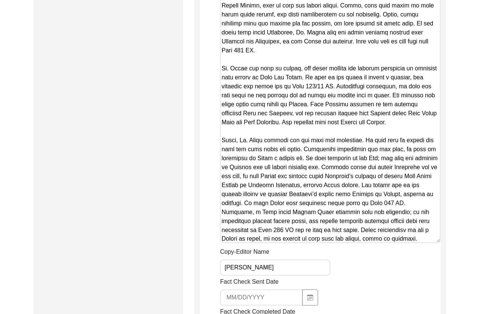
scroll to position [1088, 0]
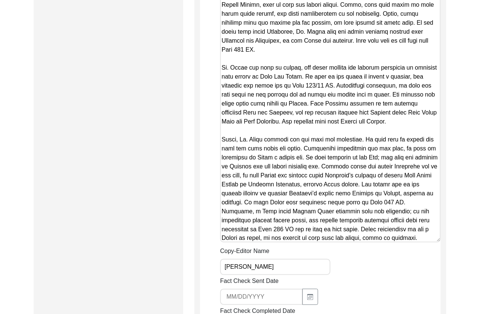
drag, startPoint x: 224, startPoint y: 58, endPoint x: 317, endPoint y: 87, distance: 97.9
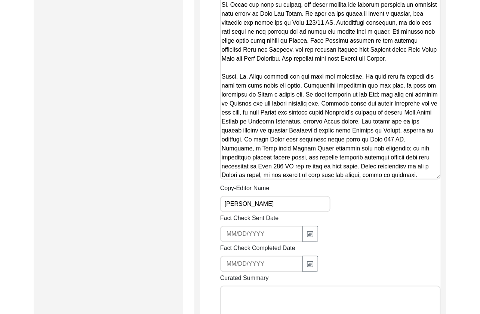
scroll to position [1153, 0]
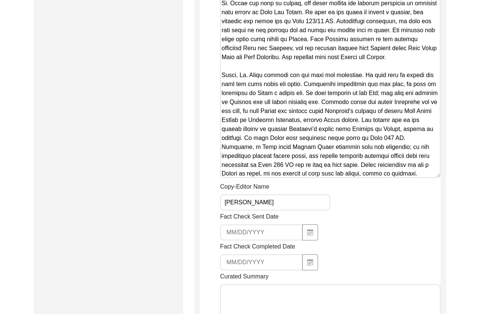
drag, startPoint x: 437, startPoint y: 168, endPoint x: 447, endPoint y: 226, distance: 58.5
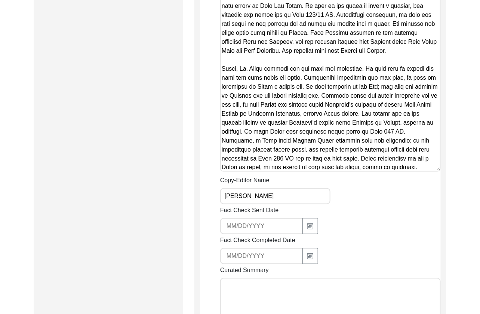
scroll to position [1158, 0]
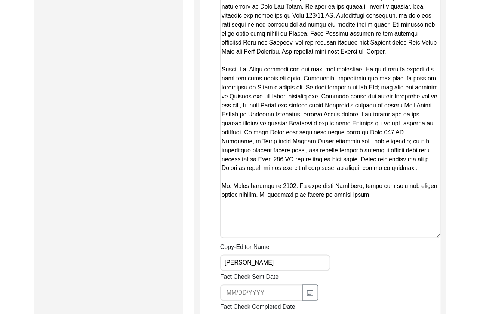
drag, startPoint x: 436, startPoint y: 160, endPoint x: 438, endPoint y: 231, distance: 71.1
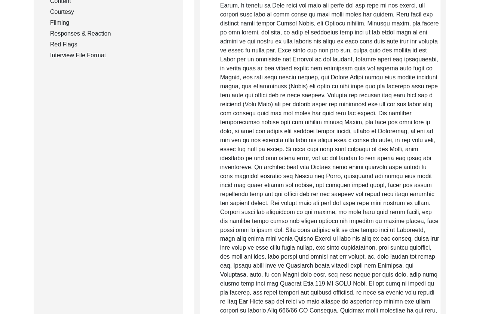
scroll to position [0, 0]
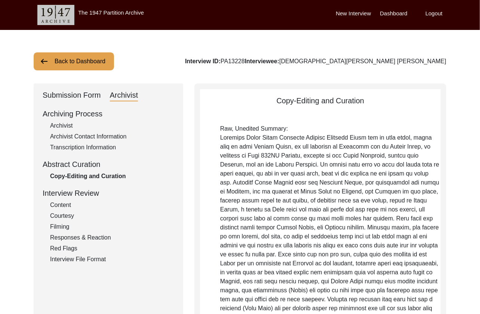
click at [62, 124] on div "Archivist" at bounding box center [112, 125] width 124 height 9
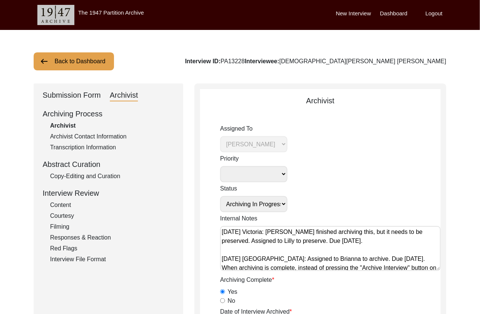
click at [88, 95] on div "Submission Form" at bounding box center [72, 95] width 58 height 12
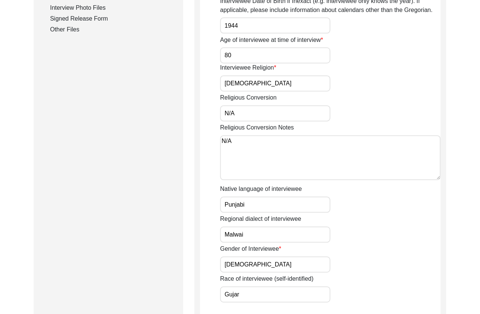
scroll to position [140, 0]
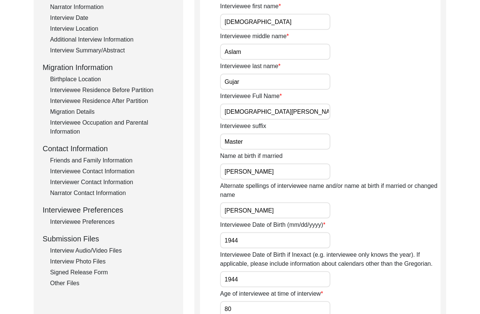
click at [85, 249] on div "Interview Audio/Video Files" at bounding box center [112, 250] width 124 height 9
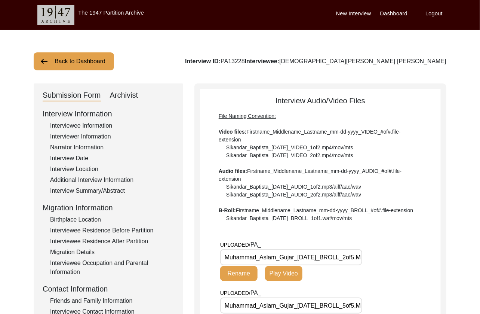
scroll to position [0, 0]
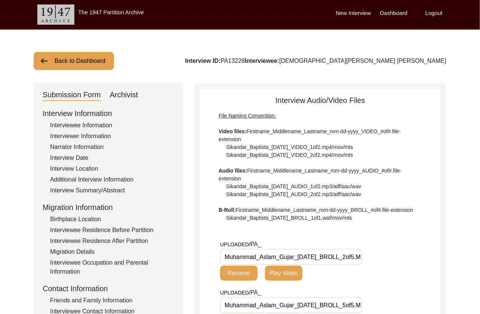
drag, startPoint x: 332, startPoint y: 257, endPoint x: 200, endPoint y: 259, distance: 132.8
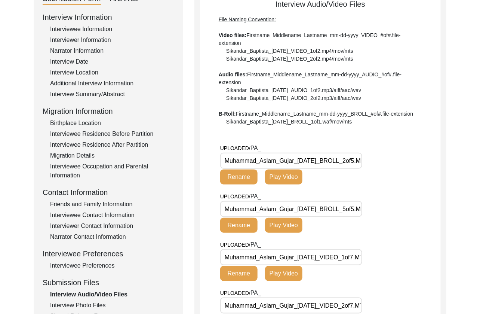
scroll to position [0, 19]
click at [331, 208] on input "Muhammad_Aslam_Gujar_[DATE]_BROLL_5of5.MTS" at bounding box center [291, 209] width 142 height 16
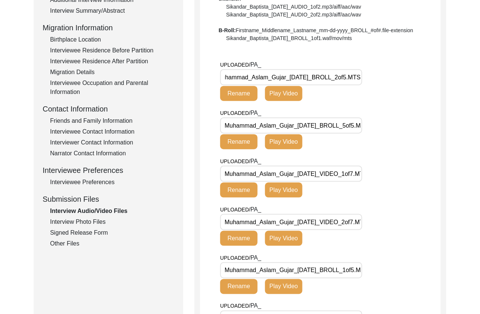
scroll to position [181, 0]
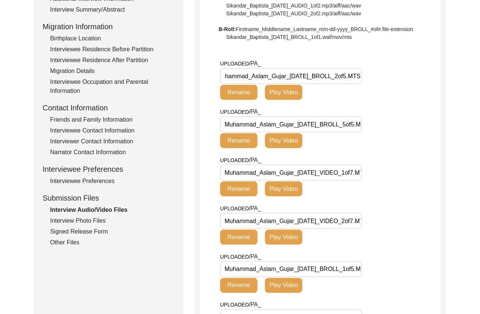
click at [332, 169] on input "Muhammad_Aslam_Gujar_[DATE]_VIDEO_1of7.MTS" at bounding box center [291, 173] width 142 height 16
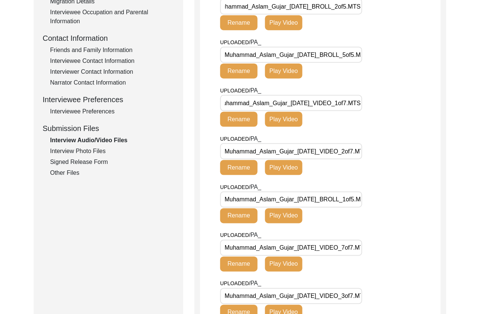
scroll to position [0, 0]
click at [332, 147] on input "Muhammad_Aslam_Gujar_[DATE]_VIDEO_2of7.MTS" at bounding box center [291, 151] width 142 height 16
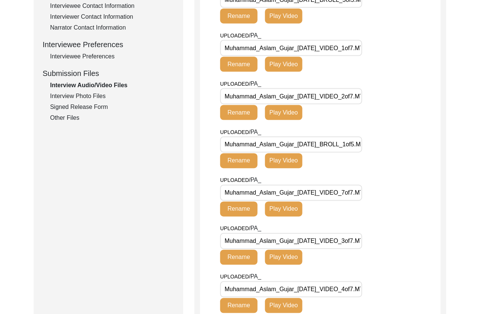
scroll to position [0, 18]
click at [340, 140] on input "Muhammad_Aslam_Gujar_[DATE]_BROLL_1of5.MTS" at bounding box center [291, 144] width 142 height 16
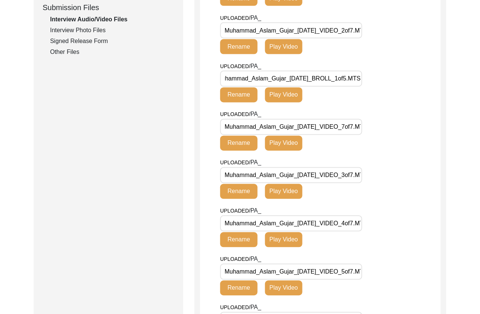
scroll to position [0, 0]
click at [341, 129] on input "Muhammad_Aslam_Gujar_[DATE]_VIDEO_7of7.MTS" at bounding box center [291, 127] width 142 height 16
click at [327, 179] on input "Muhammad_Aslam_Gujar_[DATE]_VIDEO_3of7.MTS" at bounding box center [291, 175] width 142 height 16
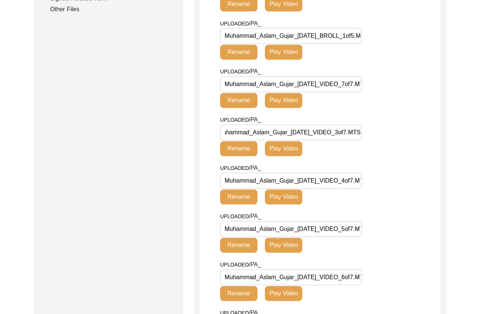
scroll to position [414, 0]
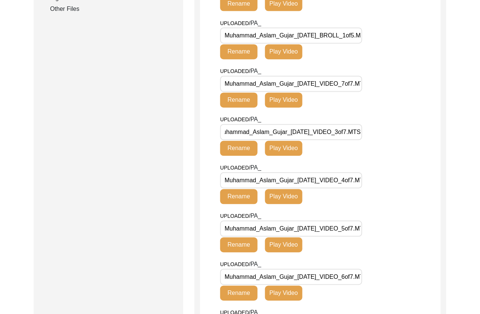
click at [331, 176] on input "Muhammad_Aslam_Gujar_[DATE]_VIDEO_4of7.MTS" at bounding box center [291, 180] width 142 height 16
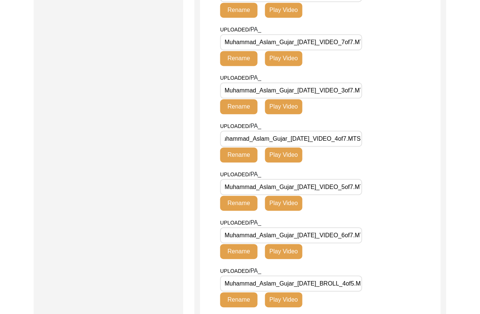
scroll to position [469, 0]
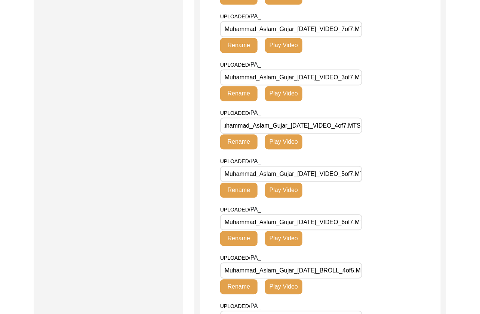
click at [331, 174] on input "Muhammad_Aslam_Gujar_[DATE]_VIDEO_5of7.MTS" at bounding box center [291, 174] width 142 height 16
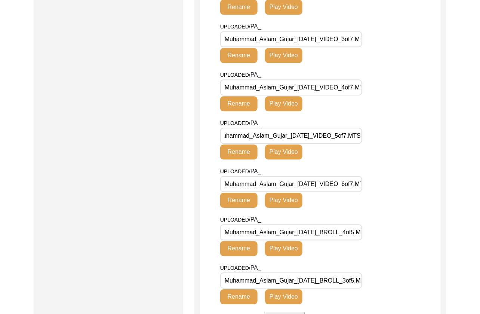
scroll to position [520, 0]
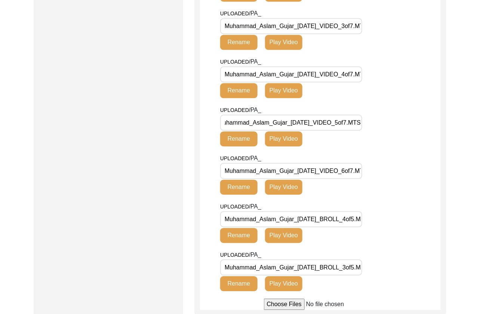
click at [334, 174] on input "Muhammad_Aslam_Gujar_[DATE]_VIDEO_6of7.MTS" at bounding box center [291, 171] width 142 height 16
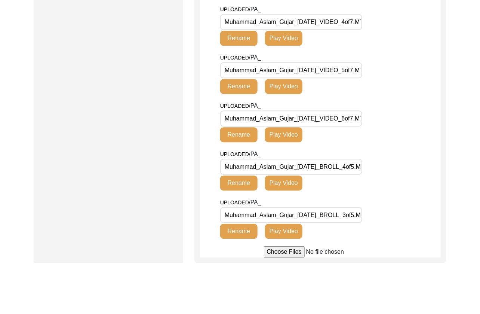
click at [335, 167] on input "Muhammad_Aslam_Gujar_[DATE]_BROLL_4of5.MTS" at bounding box center [291, 167] width 142 height 16
click at [334, 215] on input "Muhammad_Aslam_Gujar_[DATE]_BROLL_3of5.MTS" at bounding box center [291, 215] width 142 height 16
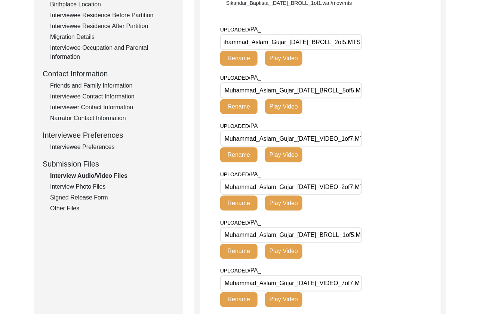
click at [75, 185] on div "Interview Photo Files" at bounding box center [112, 186] width 124 height 9
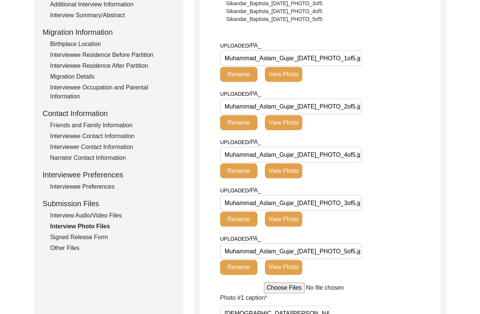
click at [308, 61] on input "Muhammad_Aslam_Gujar_[DATE]_PHOTO_1of5.jpg" at bounding box center [291, 58] width 142 height 16
click at [331, 108] on input "Muhammad_Aslam_Gujar_[DATE]_PHOTO_2of5.jpg" at bounding box center [291, 106] width 142 height 16
click at [335, 160] on input "Muhammad_Aslam_Gujar_[DATE]_PHOTO_4of5.jpg" at bounding box center [291, 155] width 142 height 16
click at [323, 201] on input "Muhammad_Aslam_Gujar_[DATE]_PHOTO_3of5.jpg" at bounding box center [291, 203] width 142 height 16
click at [332, 252] on input "Muhammad_Aslam_Gujar_[DATE]_PHOTO_5of5.jpg" at bounding box center [291, 251] width 142 height 16
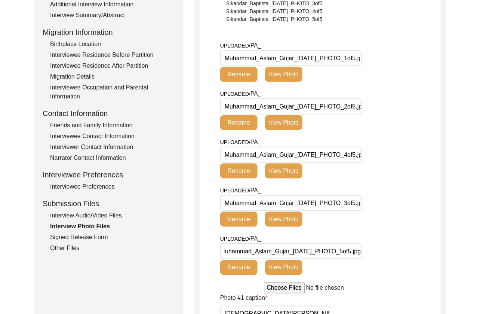
click at [80, 237] on div "Signed Release Form" at bounding box center [112, 237] width 124 height 9
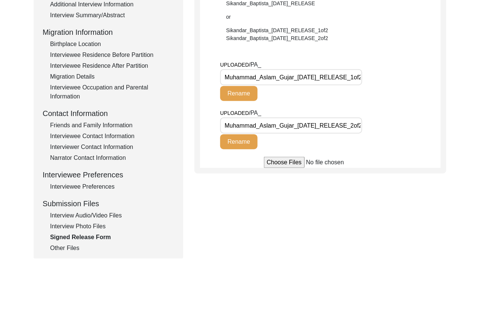
click at [350, 77] on input "Muhammad_Aslam_Gujar_[DATE]_RELEASE_1of2.jpg" at bounding box center [291, 77] width 142 height 16
click at [349, 125] on input "Muhammad_Aslam_Gujar_[DATE]_RELEASE_2of2.jpg" at bounding box center [291, 125] width 142 height 16
click at [66, 248] on div "Other Files" at bounding box center [112, 247] width 124 height 9
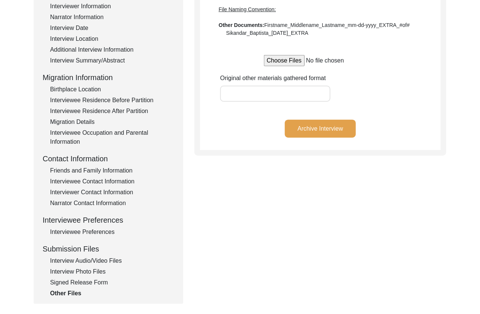
click at [314, 128] on button "Archive Interview" at bounding box center [320, 129] width 71 height 18
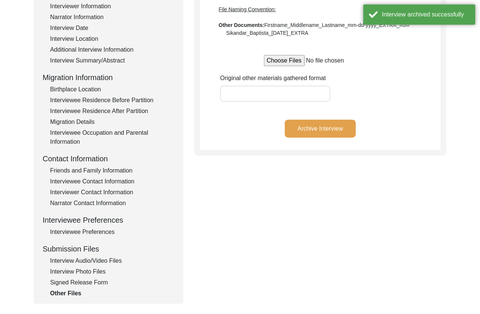
drag, startPoint x: 391, startPoint y: 88, endPoint x: 265, endPoint y: 73, distance: 126.9
click at [387, 87] on div "Original other materials gathered format" at bounding box center [330, 88] width 221 height 28
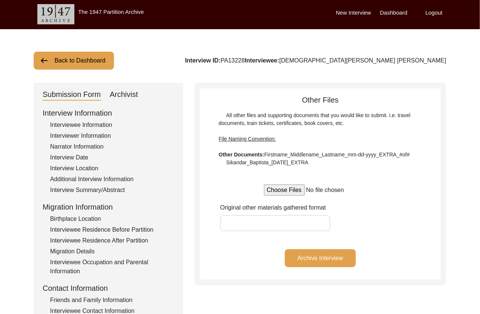
click at [96, 61] on button "Back to Dashboard" at bounding box center [74, 61] width 80 height 18
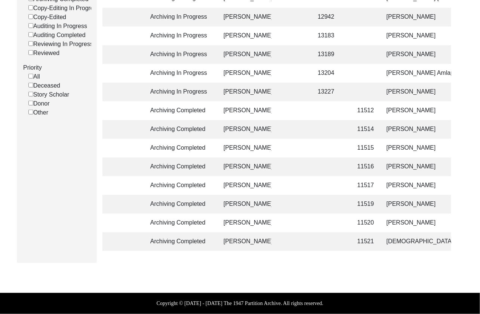
click at [388, 241] on td "[DEMOGRAPHIC_DATA][PERSON_NAME] [PERSON_NAME]" at bounding box center [419, 241] width 75 height 19
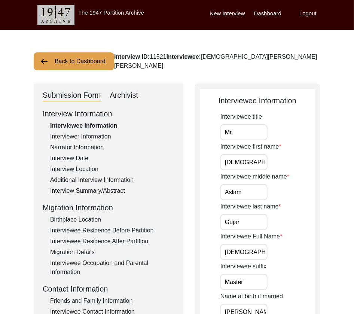
click at [132, 97] on div "Archivist" at bounding box center [124, 95] width 28 height 12
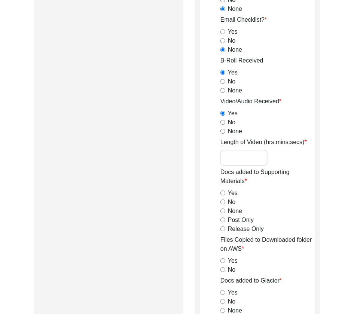
click at [224, 158] on input "Length of Video (hrs:mins:secs)" at bounding box center [243, 158] width 47 height 16
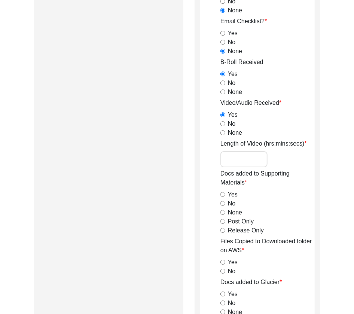
paste input "1:10:02"
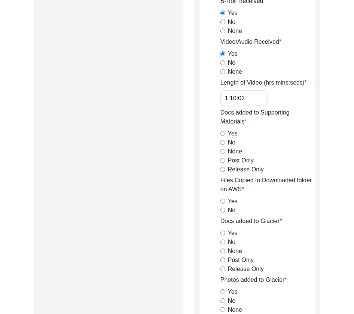
scroll to position [782, 0]
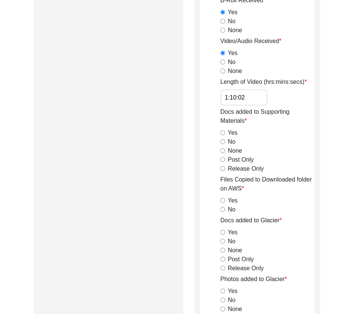
click at [223, 167] on input "Release Only" at bounding box center [222, 168] width 5 height 5
click at [224, 198] on input "Yes" at bounding box center [222, 200] width 5 height 5
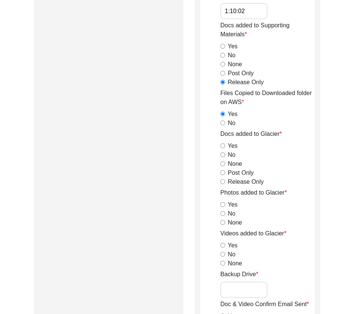
scroll to position [873, 0]
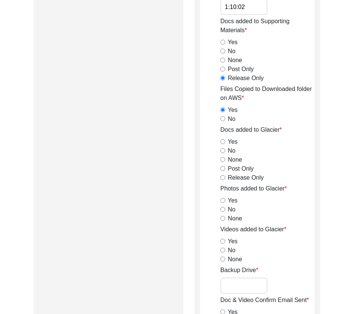
click at [221, 179] on input "Release Only" at bounding box center [222, 177] width 5 height 5
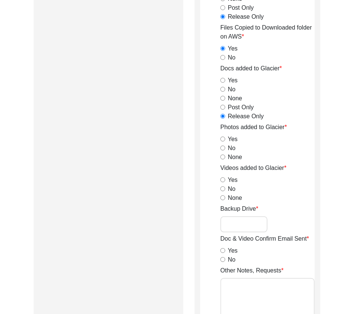
click at [222, 140] on input "Yes" at bounding box center [222, 138] width 5 height 5
click at [223, 180] on input "Yes" at bounding box center [222, 179] width 5 height 5
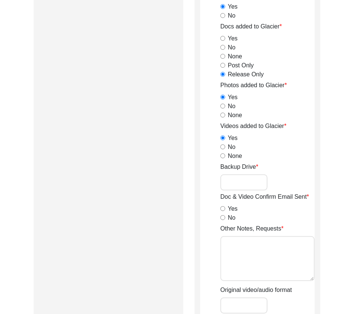
scroll to position [986, 0]
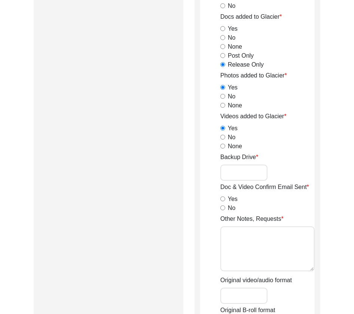
click at [223, 208] on input "No" at bounding box center [222, 207] width 5 height 5
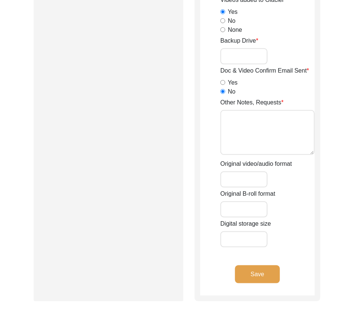
scroll to position [1105, 0]
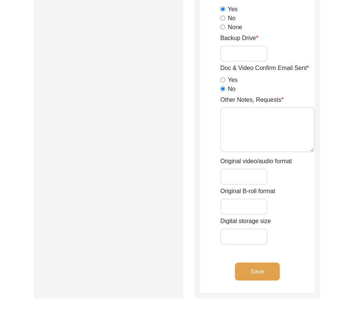
click at [252, 142] on textarea "Other Notes, Requests" at bounding box center [267, 129] width 94 height 45
click at [250, 182] on input "Original video/audio format" at bounding box center [243, 177] width 47 height 16
click at [244, 265] on button "Save" at bounding box center [257, 271] width 45 height 18
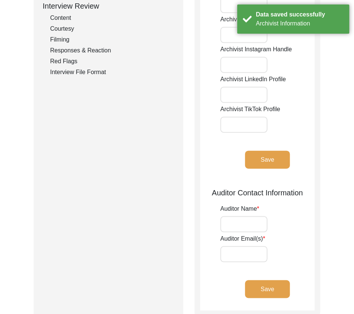
scroll to position [0, 0]
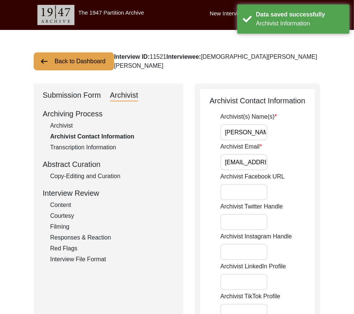
click at [87, 64] on button "Back to Dashboard" at bounding box center [74, 61] width 80 height 18
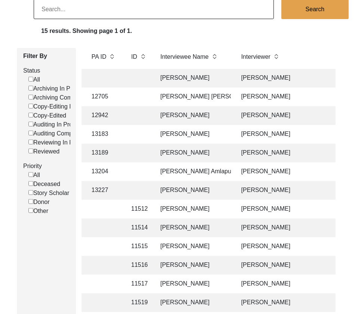
scroll to position [0, 218]
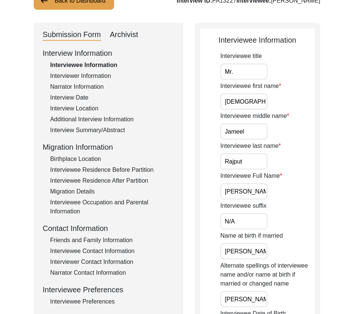
click at [135, 36] on div "Archivist" at bounding box center [124, 35] width 28 height 12
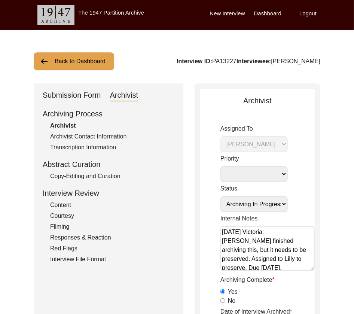
click at [72, 94] on div "Submission Form" at bounding box center [72, 95] width 58 height 12
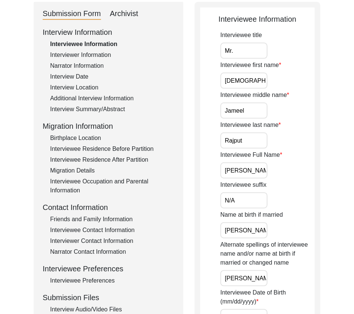
scroll to position [243, 0]
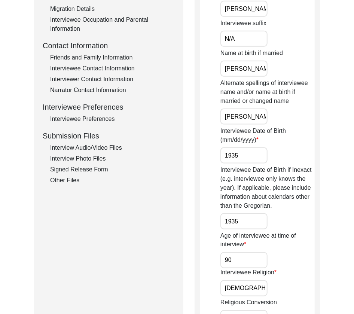
click at [76, 145] on div "Interview Audio/Video Files" at bounding box center [112, 147] width 124 height 9
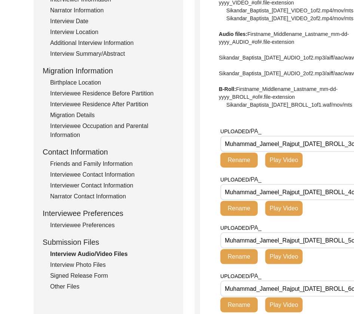
scroll to position [137, 14]
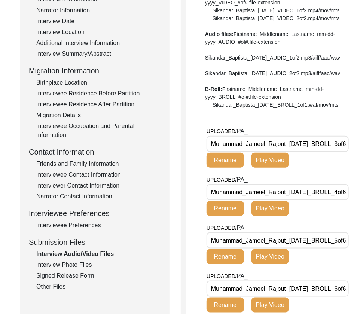
click at [310, 152] on input "Muhammad_Jameel_Rajput_[DATE]_BROLL_3of6.MTS" at bounding box center [277, 144] width 142 height 16
drag, startPoint x: 298, startPoint y: 168, endPoint x: 141, endPoint y: 166, distance: 157.0
click at [141, 166] on div "Submission Form Archivist Interview Information Interviewee Information Intervi…" at bounding box center [164, 311] width 289 height 728
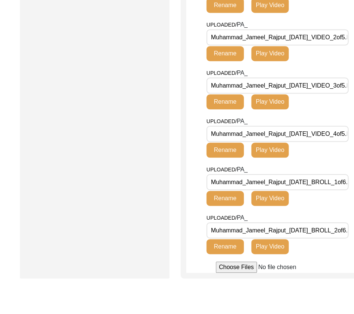
scroll to position [0, 24]
click at [307, 238] on input "Muhammad_Jameel_Rajput_[DATE]_BROLL_2of6.MTS" at bounding box center [277, 230] width 142 height 16
click at [309, 142] on input "Muhammad_Jameel_Rajput_[DATE]_VIDEO_4of5.MTS" at bounding box center [277, 134] width 142 height 16
click at [321, 93] on input "Muhammad_Jameel_Rajput_[DATE]_VIDEO_3of5.MTS" at bounding box center [277, 85] width 142 height 16
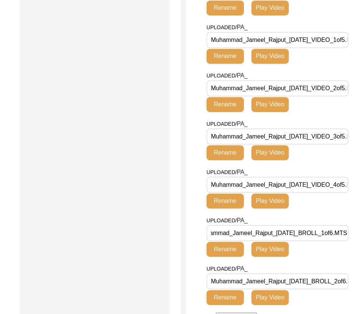
click at [321, 96] on input "Muhammad_Jameel_Rajput_[DATE]_VIDEO_2of5.MTS" at bounding box center [277, 88] width 142 height 16
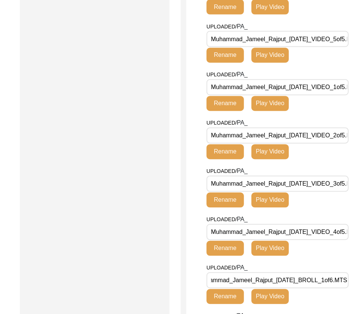
click at [321, 95] on input "Muhammad_Jameel_Rajput_[DATE]_VIDEO_1of5.MTS" at bounding box center [277, 87] width 142 height 16
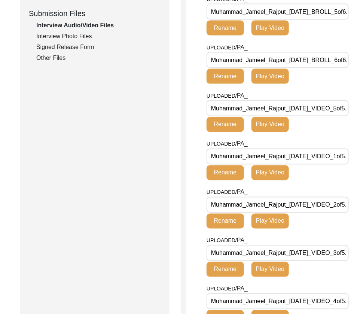
click at [321, 122] on div "UPLOADED/ PA_ Muhammad_Jameel_Rajput_[DATE]_VIDEO_5of5.MTS Rename Play Video" at bounding box center [282, 115] width 152 height 48
click at [321, 116] on input "Muhammad_Jameel_Rajput_[DATE]_VIDEO_5of5.MTS" at bounding box center [277, 108] width 142 height 16
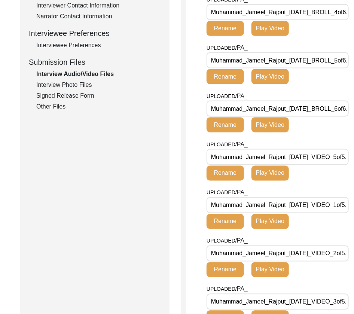
click at [319, 117] on input "Muhammad_Jameel_Rajput_[DATE]_BROLL_6of6.MTS" at bounding box center [277, 109] width 142 height 16
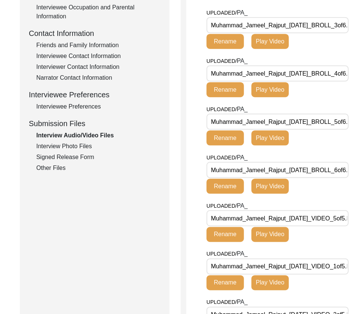
click at [318, 130] on input "Muhammad_Jameel_Rajput_[DATE]_BROLL_5of6.MTS" at bounding box center [277, 122] width 142 height 16
click at [332, 82] on input "Muhammad_Jameel_Rajput_[DATE]_BROLL_4of6.MTS" at bounding box center [277, 73] width 142 height 16
click at [320, 33] on input "Muhammad_Jameel_Rajput_[DATE]_BROLL_3of6.MTS" at bounding box center [277, 25] width 142 height 16
click at [70, 148] on div "Interview Photo Files" at bounding box center [98, 146] width 124 height 9
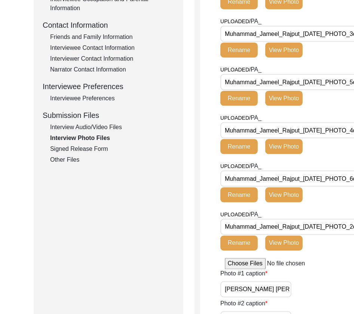
click at [86, 147] on div "Signed Release Form" at bounding box center [112, 148] width 124 height 9
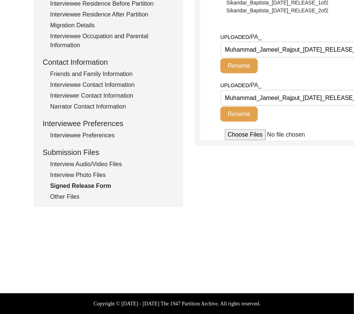
click at [83, 198] on div "Other Files" at bounding box center [112, 196] width 124 height 9
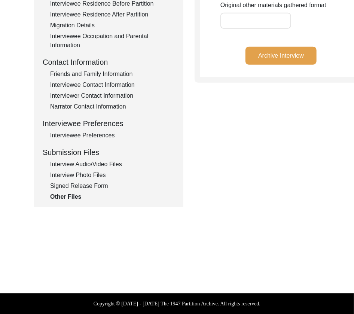
click at [112, 162] on div "Interview Audio/Video Files" at bounding box center [112, 164] width 124 height 9
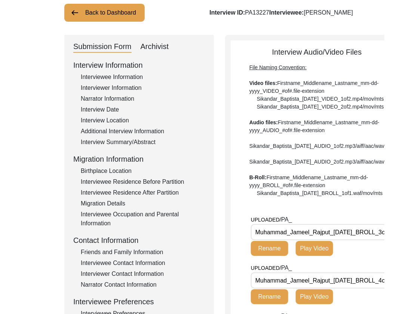
scroll to position [117, 0]
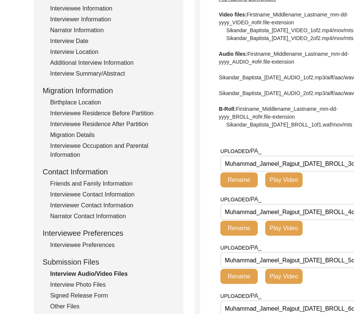
click at [79, 274] on div "Interview Audio/Video Files" at bounding box center [112, 273] width 124 height 9
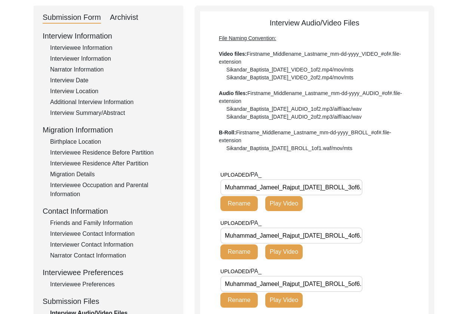
scroll to position [78, 0]
click at [355, 191] on input "Muhammad_Jameel_Rajput_[DATE]_BROLL_3of6.MTS" at bounding box center [291, 187] width 142 height 16
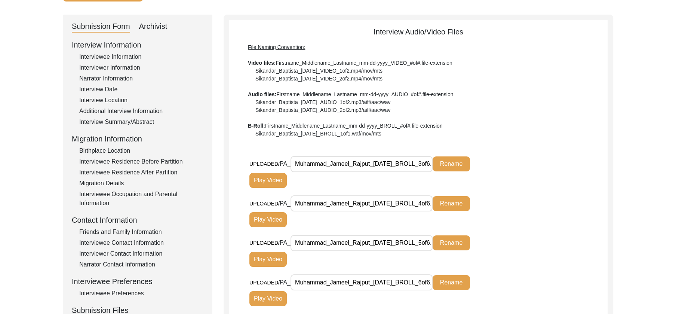
scroll to position [53, 0]
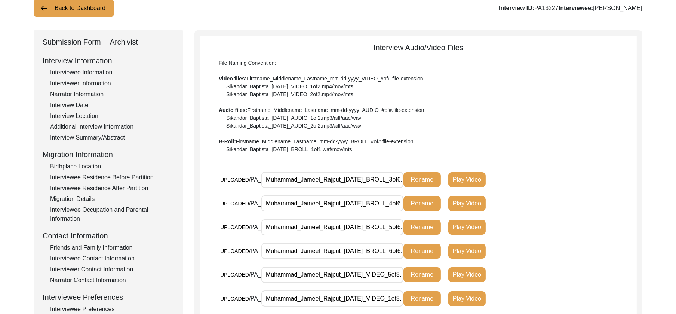
click at [371, 179] on input "Muhammad_Jameel_Rajput_[DATE]_BROLL_3of6.MTS" at bounding box center [332, 180] width 142 height 16
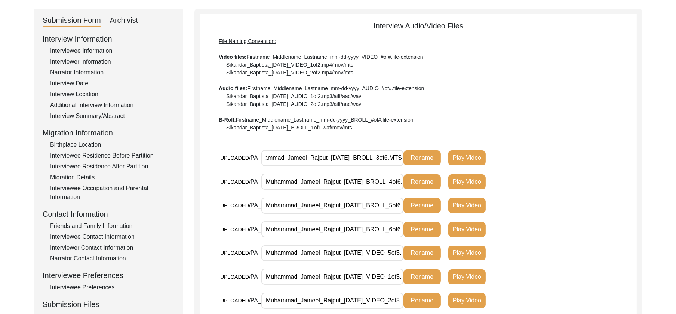
scroll to position [77, 0]
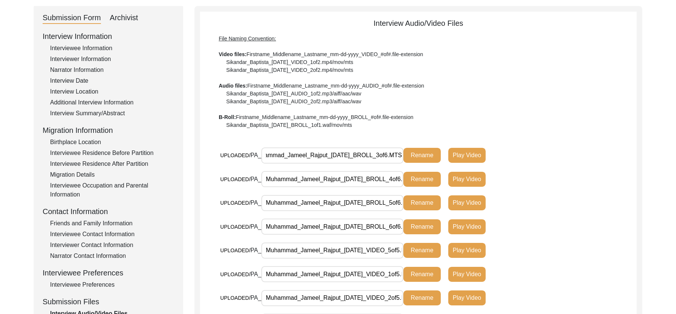
click at [371, 183] on input "Muhammad_Jameel_Rajput_[DATE]_BROLL_4of6.MTS" at bounding box center [332, 179] width 142 height 16
click at [374, 201] on input "Muhammad_Jameel_Rajput_[DATE]_BROLL_5of6.MTS" at bounding box center [332, 203] width 142 height 16
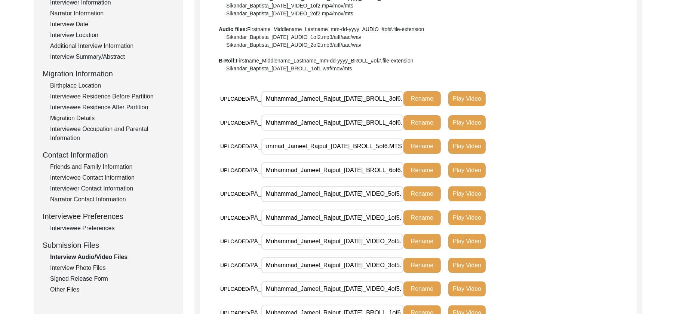
scroll to position [141, 0]
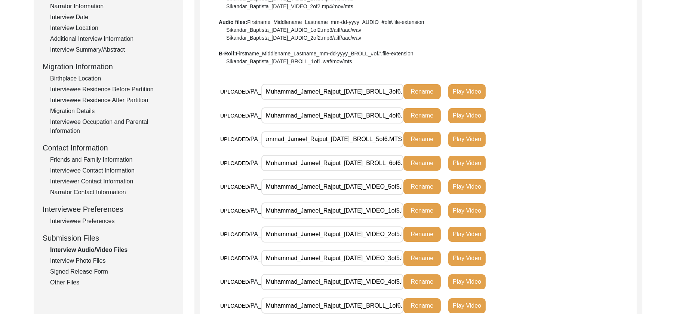
click at [391, 169] on input "Muhammad_Jameel_Rajput_[DATE]_BROLL_6of6.MTS" at bounding box center [332, 163] width 142 height 16
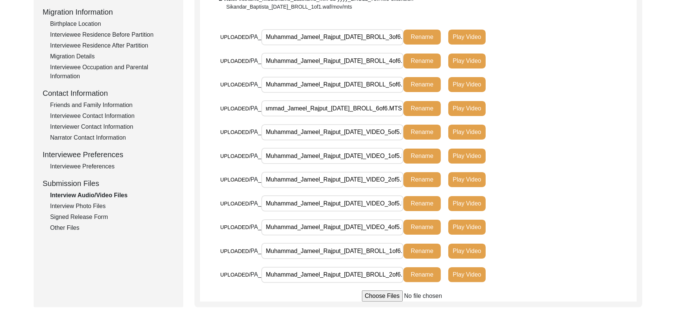
scroll to position [0, 0]
click at [378, 132] on input "Muhammad_Jameel_Rajput_[DATE]_VIDEO_5of5.MTS" at bounding box center [332, 132] width 142 height 16
click at [376, 151] on input "Muhammad_Jameel_Rajput_[DATE]_VIDEO_1of5.MTS" at bounding box center [332, 156] width 142 height 16
click at [378, 180] on input "Muhammad_Jameel_Rajput_[DATE]_VIDEO_2of5.MTS" at bounding box center [332, 180] width 142 height 16
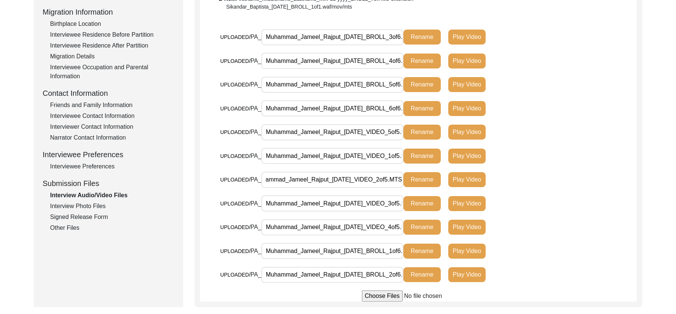
click at [379, 206] on input "Muhammad_Jameel_Rajput_[DATE]_VIDEO_3of5.MTS" at bounding box center [332, 203] width 142 height 16
click at [379, 223] on input "Muhammad_Jameel_Rajput_[DATE]_VIDEO_4of5.MTS" at bounding box center [332, 227] width 142 height 16
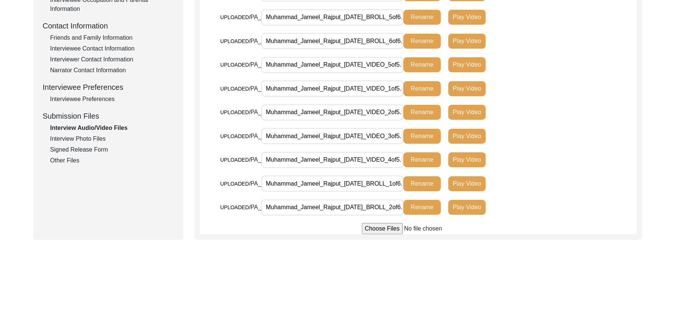
click at [383, 185] on input "Muhammad_Jameel_Rajput_[DATE]_BROLL_1of6.MTS" at bounding box center [332, 183] width 142 height 16
click at [385, 205] on input "Muhammad_Jameel_Rajput_[DATE]_BROLL_2of6.MTS" at bounding box center [332, 207] width 142 height 16
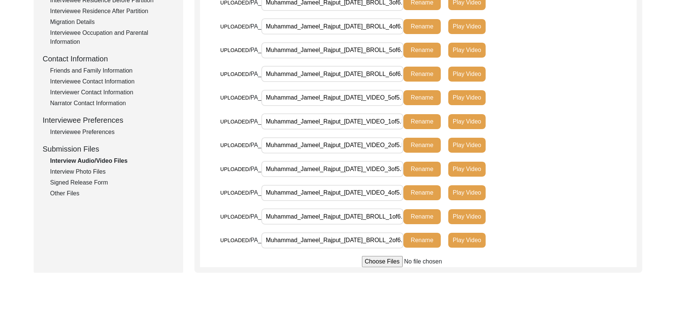
click at [98, 172] on div "Interview Photo Files" at bounding box center [112, 171] width 124 height 9
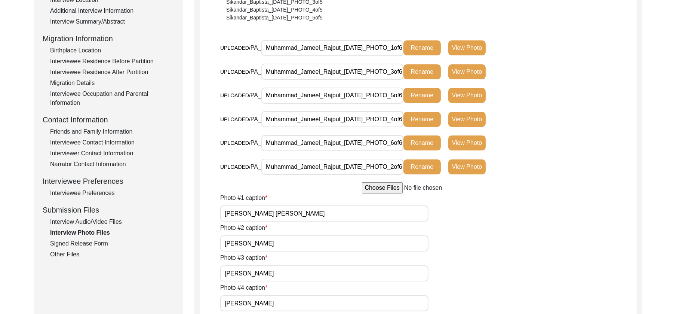
click at [369, 53] on input "Muhammad_Jameel_Rajput_[DATE]_PHOTO_1of6.jpg" at bounding box center [332, 48] width 142 height 16
click at [97, 242] on div "Signed Release Form" at bounding box center [112, 243] width 124 height 9
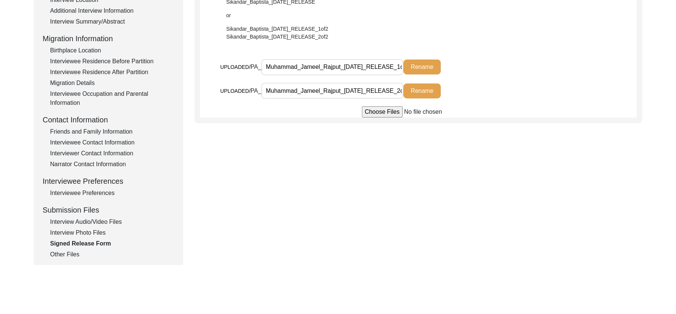
click at [378, 68] on input "Muhammad_Jameel_Rajput_[DATE]_RELEASE_1of2.jpg" at bounding box center [332, 67] width 142 height 16
click at [374, 91] on input "Muhammad_Jameel_Rajput_[DATE]_RELEASE_2of2.jpg" at bounding box center [332, 91] width 142 height 16
click at [70, 254] on div "Other Files" at bounding box center [112, 254] width 124 height 9
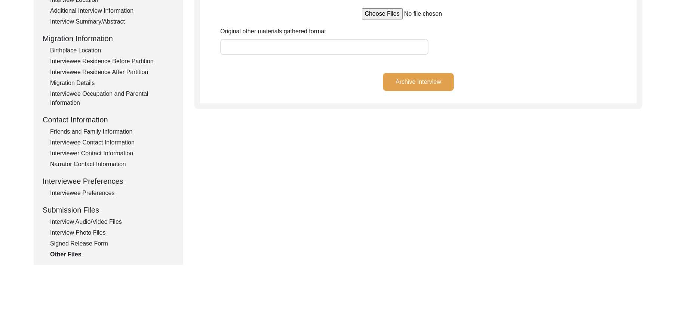
click at [412, 165] on div "Back to Dashboard Interview ID: PA13227 Interviewee: [PERSON_NAME] Submission F…" at bounding box center [338, 91] width 676 height 460
click at [412, 79] on button "Archive Interview" at bounding box center [418, 82] width 71 height 18
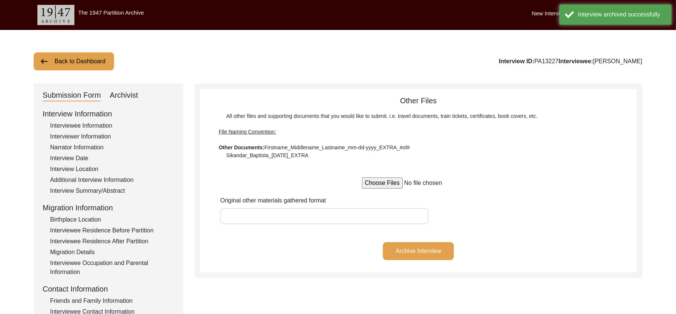
click at [88, 53] on button "Back to Dashboard" at bounding box center [74, 61] width 80 height 18
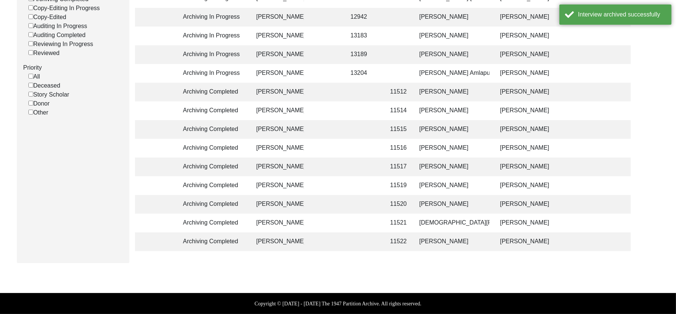
click at [412, 243] on td "[PERSON_NAME]" at bounding box center [452, 241] width 75 height 19
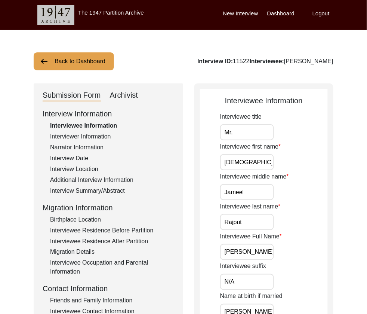
click at [134, 95] on div "Archivist" at bounding box center [124, 95] width 28 height 12
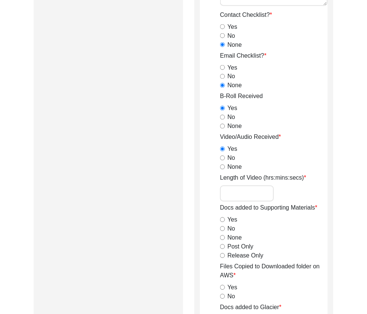
scroll to position [737, 0]
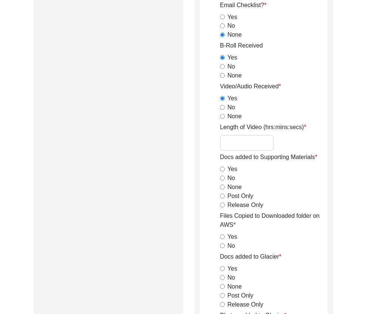
drag, startPoint x: 277, startPoint y: 138, endPoint x: 269, endPoint y: 142, distance: 8.5
click at [273, 140] on div "Length of Video (hrs:mins:secs)" at bounding box center [274, 137] width 108 height 28
click at [265, 144] on input "Length of Video (hrs:mins:secs)" at bounding box center [247, 143] width 54 height 16
paste input "1:13:04"
click at [222, 205] on input "Release Only" at bounding box center [222, 205] width 5 height 5
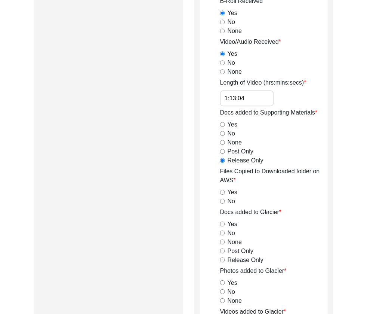
click at [222, 193] on input "Yes" at bounding box center [222, 192] width 5 height 5
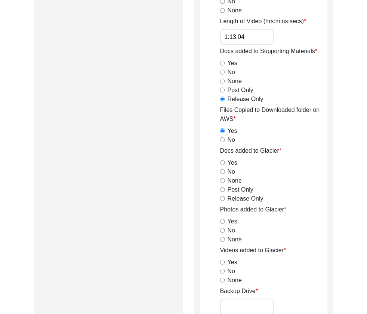
scroll to position [848, 0]
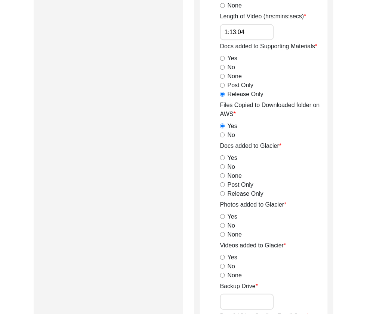
click at [223, 191] on input "Release Only" at bounding box center [222, 193] width 5 height 5
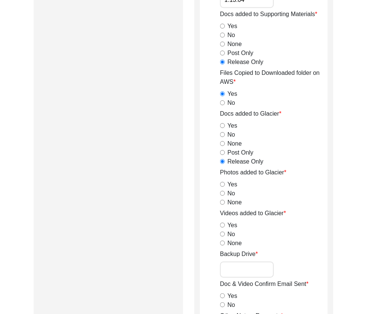
click at [223, 184] on input "Yes" at bounding box center [222, 184] width 5 height 5
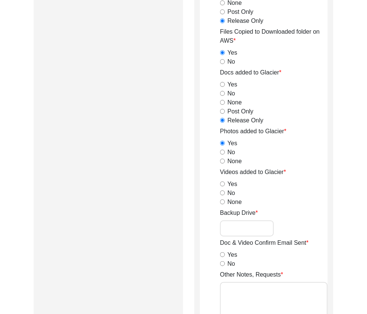
click at [223, 184] on input "Yes" at bounding box center [222, 183] width 5 height 5
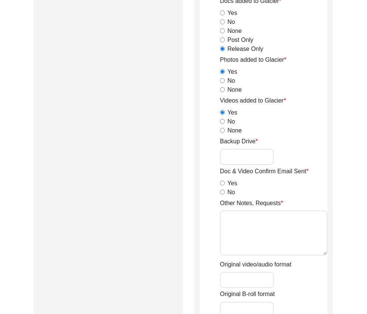
scroll to position [993, 0]
click at [222, 190] on input "No" at bounding box center [222, 191] width 5 height 5
click at [256, 233] on textarea "Other Notes, Requests" at bounding box center [274, 232] width 108 height 45
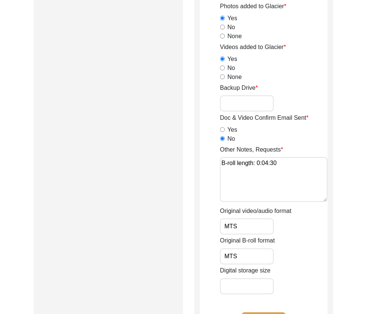
scroll to position [1046, 0]
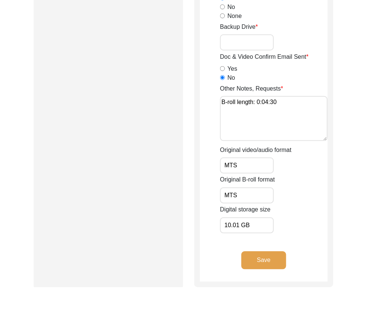
click at [251, 256] on button "Save" at bounding box center [264, 260] width 45 height 18
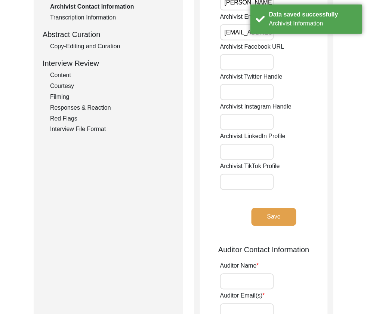
scroll to position [0, 0]
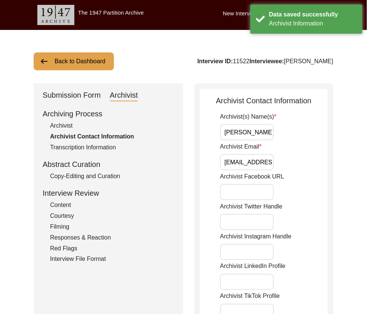
click at [272, 135] on input "[PERSON_NAME]" at bounding box center [247, 132] width 54 height 16
click at [268, 133] on input "[PERSON_NAME], [PERSON_NAME] (Auditor)" at bounding box center [247, 132] width 54 height 16
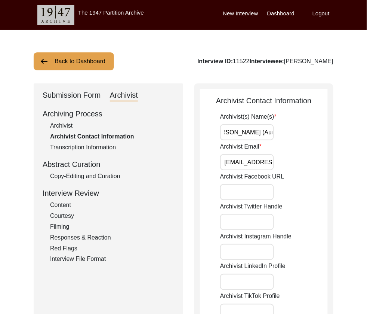
drag, startPoint x: 271, startPoint y: 133, endPoint x: 235, endPoint y: 135, distance: 36.3
click at [236, 135] on input "[PERSON_NAME], [PERSON_NAME] (Auditor)" at bounding box center [247, 132] width 54 height 16
click at [255, 157] on input "Archivist Email" at bounding box center [247, 162] width 54 height 16
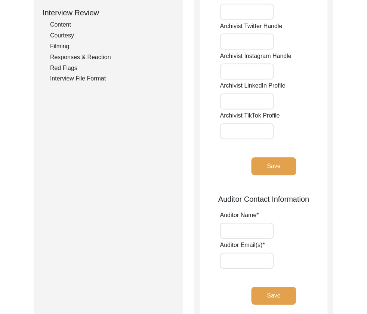
scroll to position [181, 0]
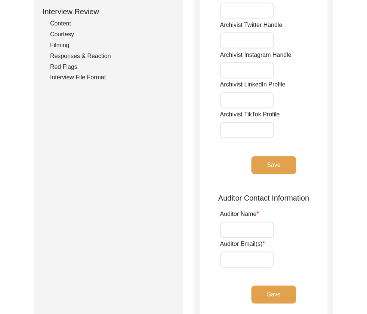
click at [264, 175] on div "Save" at bounding box center [274, 171] width 108 height 30
click at [265, 169] on button "Save" at bounding box center [274, 165] width 45 height 18
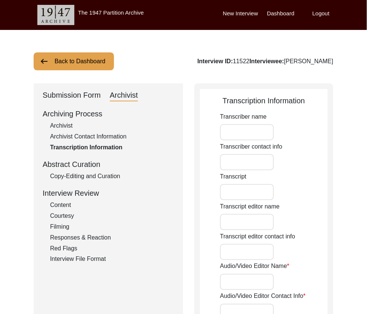
click at [74, 67] on button "Back to Dashboard" at bounding box center [74, 61] width 80 height 18
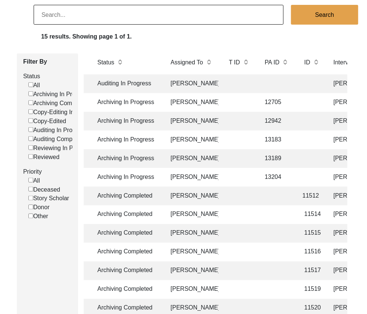
scroll to position [0, 37]
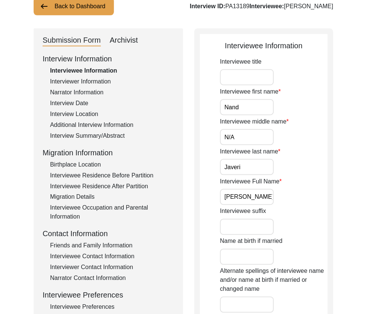
click at [120, 41] on div "Archivist" at bounding box center [124, 40] width 28 height 12
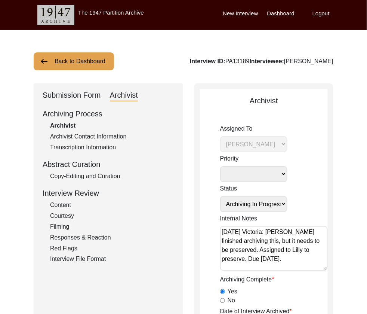
click at [70, 58] on button "Back to Dashboard" at bounding box center [74, 61] width 80 height 18
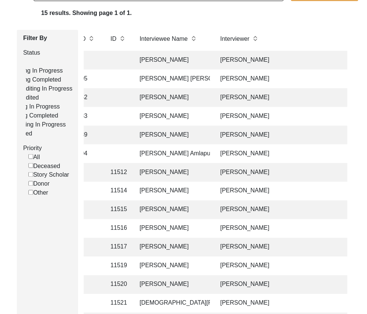
scroll to position [0, 227]
click at [187, 87] on td "[PERSON_NAME] [PERSON_NAME]" at bounding box center [173, 79] width 75 height 19
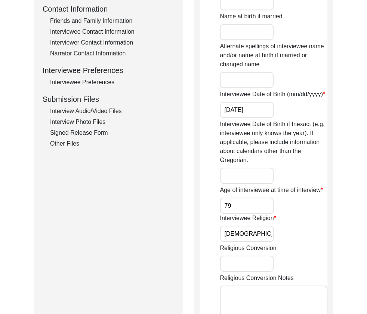
scroll to position [285, 0]
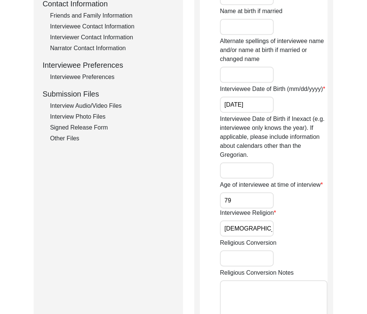
drag, startPoint x: 99, startPoint y: 105, endPoint x: 104, endPoint y: 102, distance: 4.9
click at [99, 105] on div "Interview Audio/Video Files" at bounding box center [112, 105] width 124 height 9
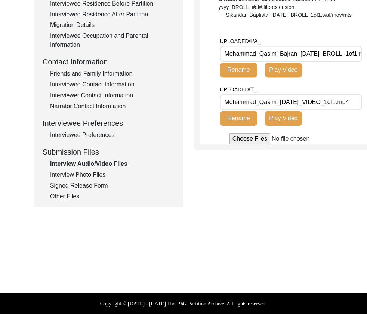
scroll to position [0, 0]
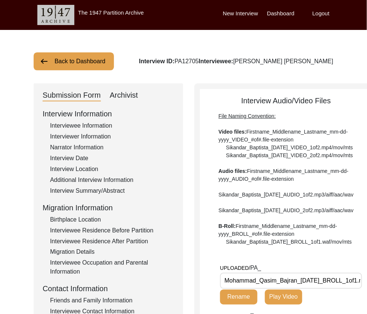
click at [95, 47] on div "Back to Dashboard Interview ID: PA12705 Interviewee: [PERSON_NAME] [PERSON_NAME…" at bounding box center [183, 260] width 367 height 460
click at [87, 65] on button "Back to Dashboard" at bounding box center [74, 61] width 80 height 18
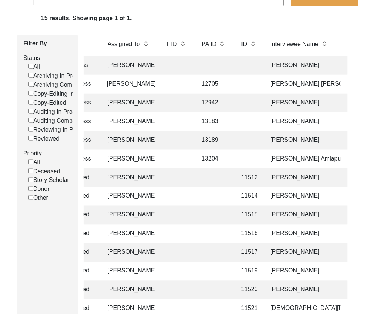
scroll to position [0, 98]
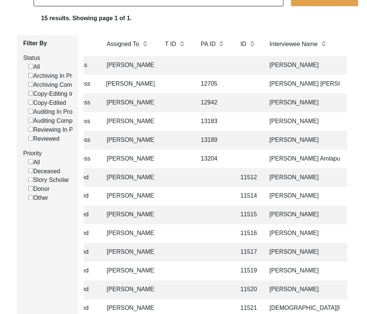
click at [244, 83] on td at bounding box center [247, 84] width 23 height 19
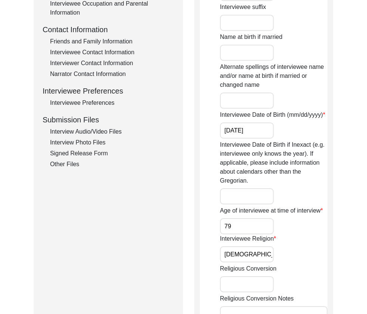
scroll to position [289, 0]
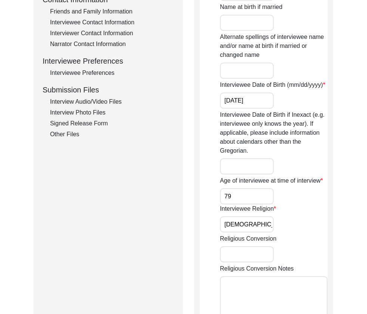
click at [78, 99] on div "Interview Audio/Video Files" at bounding box center [112, 101] width 124 height 9
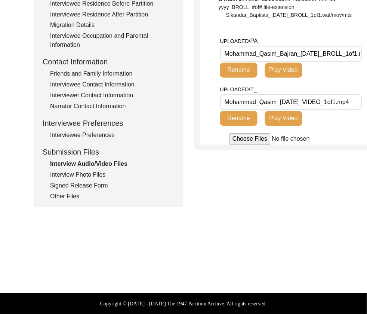
click at [86, 171] on div "Interview Photo Files" at bounding box center [112, 175] width 124 height 9
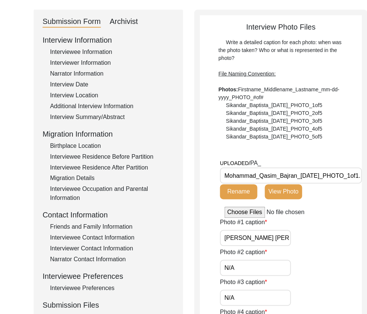
scroll to position [44, 0]
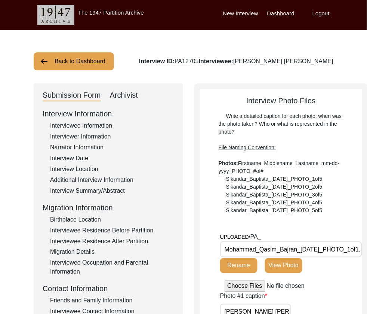
click at [71, 53] on button "Back to Dashboard" at bounding box center [74, 61] width 80 height 18
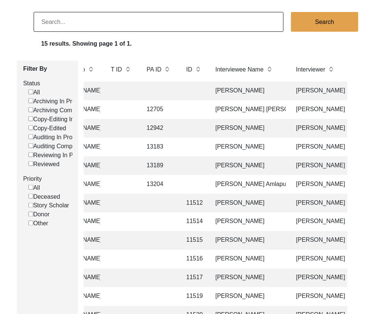
scroll to position [0, 153]
click at [192, 169] on td at bounding box center [193, 165] width 23 height 19
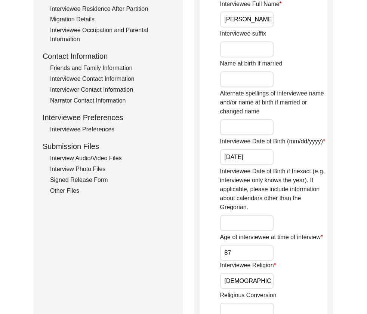
drag, startPoint x: 67, startPoint y: 155, endPoint x: 84, endPoint y: 154, distance: 17.6
click at [67, 155] on div "Interview Audio/Video Files" at bounding box center [112, 158] width 124 height 9
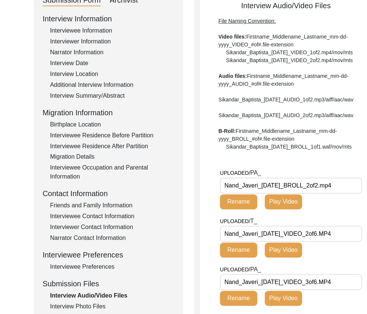
scroll to position [4, 0]
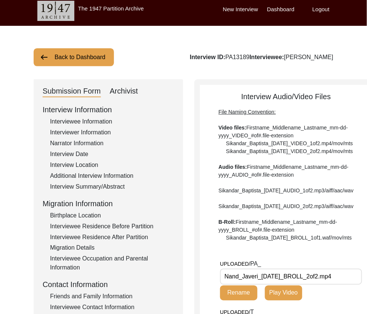
click at [55, 51] on button "Back to Dashboard" at bounding box center [74, 57] width 80 height 18
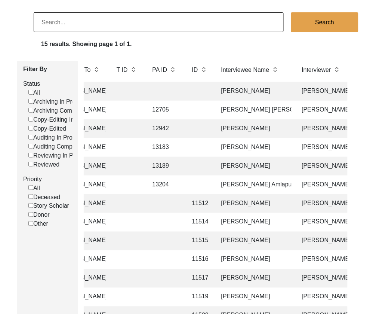
scroll to position [0, 151]
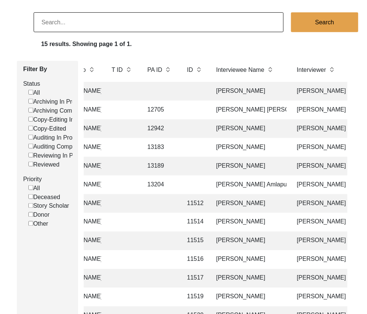
click at [308, 187] on td "[PERSON_NAME]" at bounding box center [358, 184] width 131 height 19
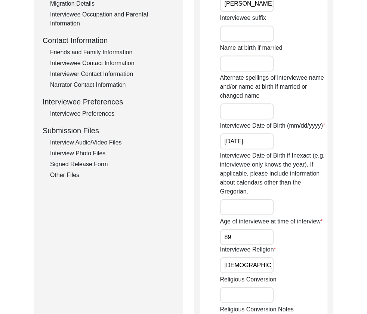
scroll to position [273, 0]
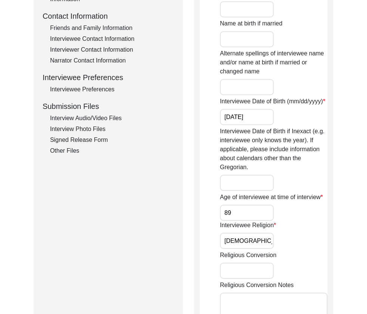
click at [94, 117] on div "Interview Audio/Video Files" at bounding box center [112, 118] width 124 height 9
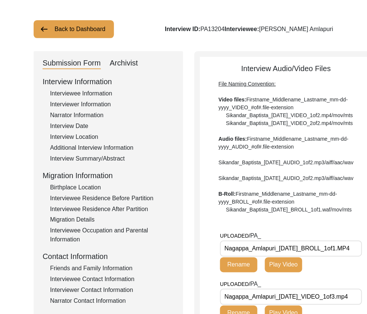
scroll to position [0, 0]
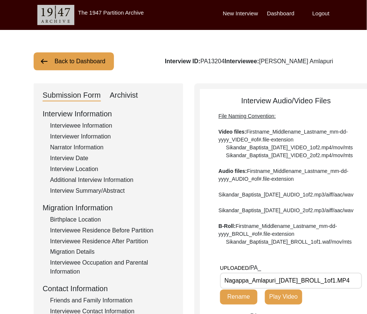
click at [61, 59] on button "Back to Dashboard" at bounding box center [74, 61] width 80 height 18
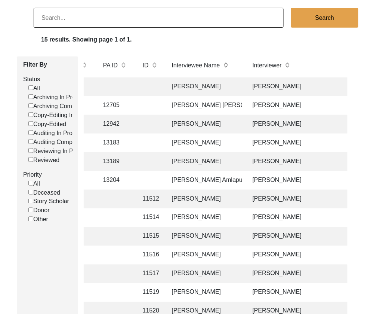
scroll to position [0, 193]
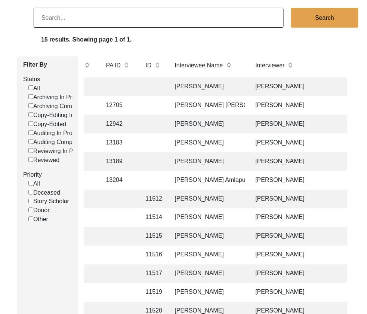
click at [158, 125] on td at bounding box center [152, 124] width 23 height 19
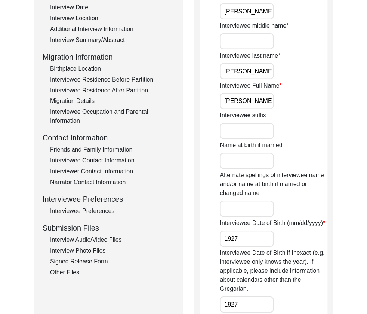
scroll to position [153, 0]
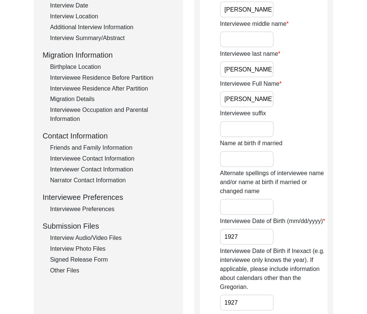
click at [82, 237] on div "Interview Audio/Video Files" at bounding box center [112, 238] width 124 height 9
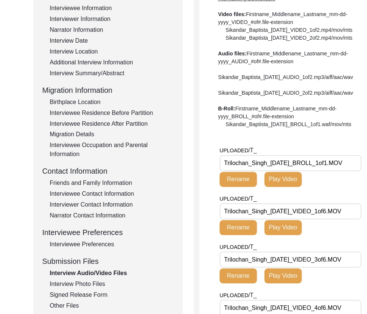
scroll to position [0, 0]
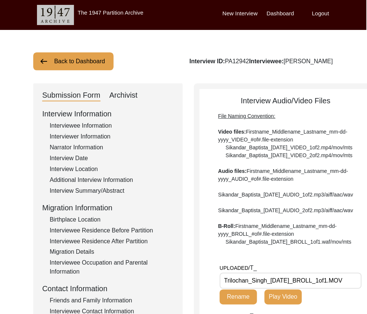
click at [93, 64] on button "Back to Dashboard" at bounding box center [73, 61] width 80 height 18
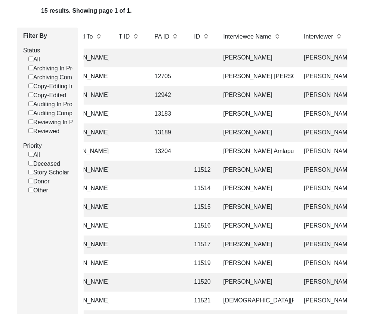
click at [193, 80] on td at bounding box center [201, 76] width 23 height 19
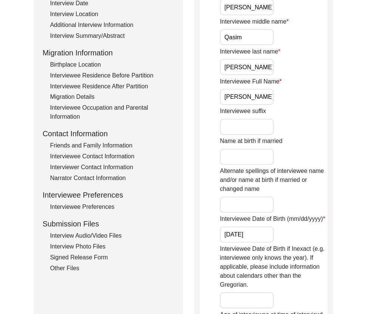
click at [92, 231] on div "Interview Audio/Video Files" at bounding box center [112, 235] width 124 height 9
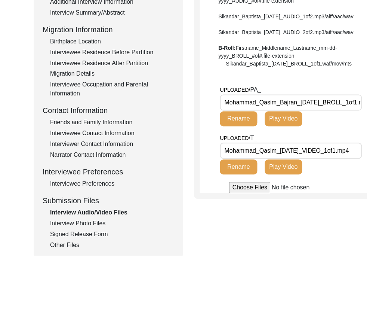
drag, startPoint x: 279, startPoint y: 129, endPoint x: 190, endPoint y: 122, distance: 89.3
click at [190, 122] on div "Submission Form Archivist Interview Information Interviewee Information Intervi…" at bounding box center [184, 80] width 300 height 350
drag, startPoint x: 311, startPoint y: 173, endPoint x: 81, endPoint y: 168, distance: 230.0
click at [81, 168] on div "Submission Form Archivist Interview Information Interviewee Information Intervi…" at bounding box center [184, 80] width 300 height 350
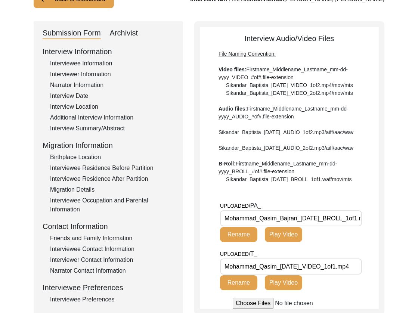
scroll to position [160, 0]
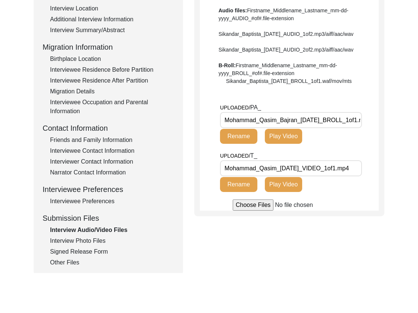
click at [350, 128] on input "Mohammad_Qasim_Bajran_[DATE]_BROLL_1of1.mp4" at bounding box center [291, 120] width 142 height 16
click at [360, 128] on input "Mohammad_Qasim_Bajran_[DATE]_BROLL_1of1.mp4" at bounding box center [291, 120] width 142 height 16
click at [387, 176] on div "Back to Dashboard Interview ID: PA12705 Interviewee: [PERSON_NAME] [PERSON_NAME…" at bounding box center [209, 100] width 418 height 460
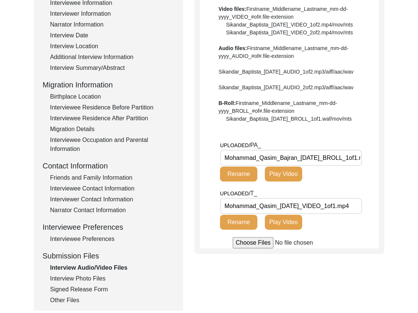
scroll to position [227, 0]
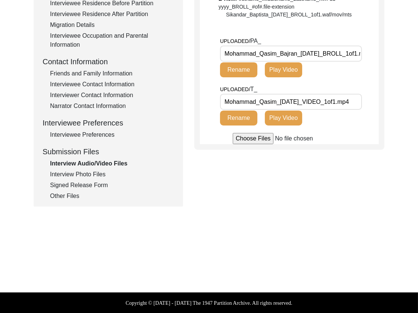
click at [319, 62] on input "Mohammad_Qasim_Bajran_[DATE]_BROLL_1of1.mp4" at bounding box center [291, 54] width 142 height 16
click at [79, 192] on div "Other Files" at bounding box center [112, 196] width 124 height 9
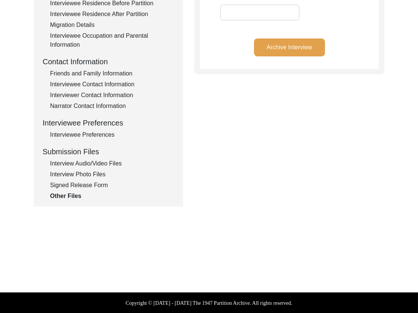
click at [79, 172] on div "Interview Photo Files" at bounding box center [112, 174] width 124 height 9
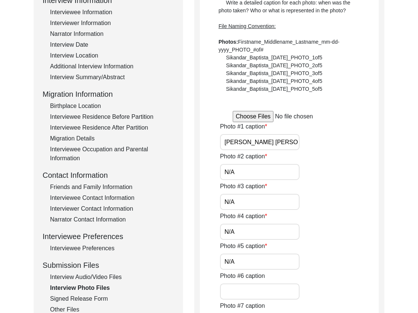
scroll to position [112, 0]
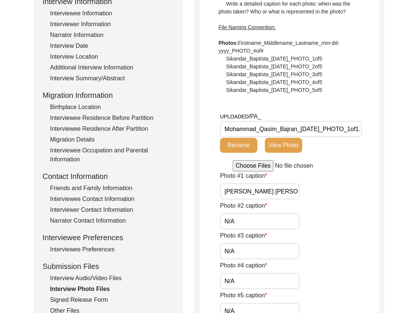
click at [329, 132] on input "Mohammad_Qasim_Bajran_[DATE]_PHOTO_1of1.png" at bounding box center [291, 129] width 142 height 16
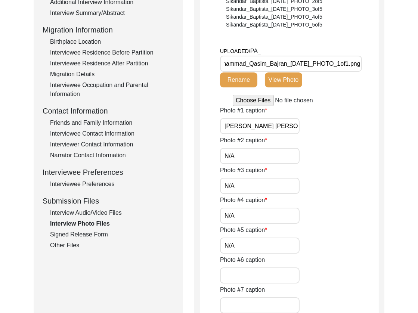
scroll to position [179, 0]
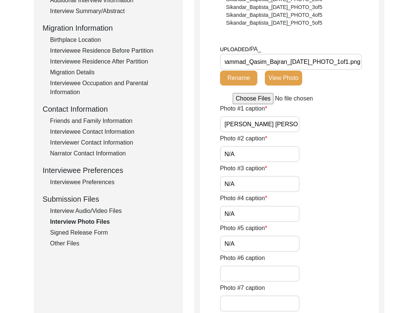
click at [76, 231] on div "Signed Release Form" at bounding box center [112, 232] width 124 height 9
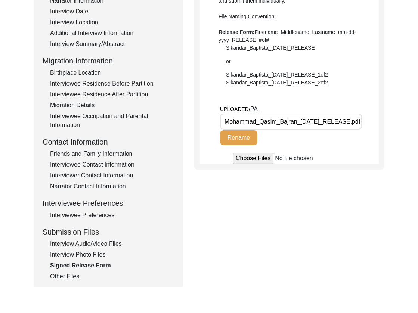
scroll to position [148, 0]
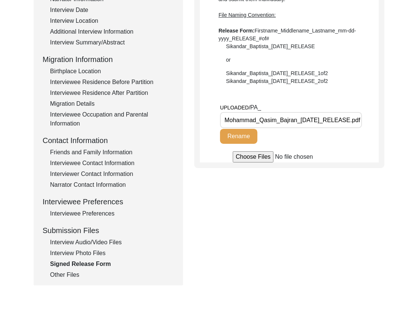
click at [318, 124] on input "Mohammad_Qasim_Bajran_[DATE]_RELEASE.pdf" at bounding box center [291, 120] width 142 height 16
click at [64, 275] on div "Other Files" at bounding box center [112, 275] width 124 height 9
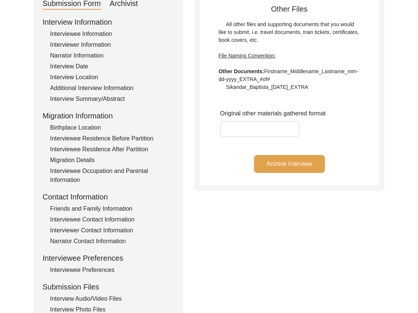
scroll to position [93, 0]
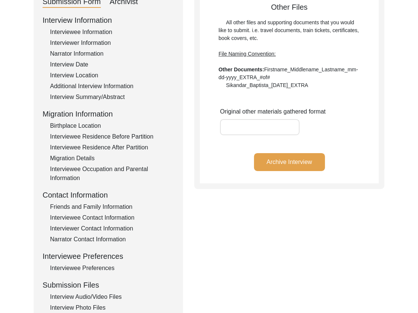
click at [300, 163] on button "Archive Interview" at bounding box center [289, 162] width 71 height 18
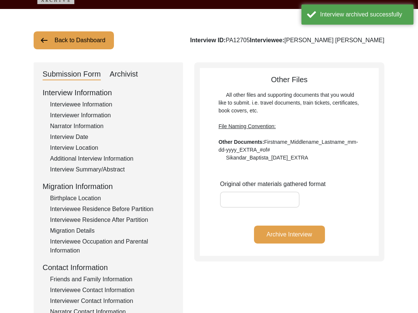
scroll to position [0, 0]
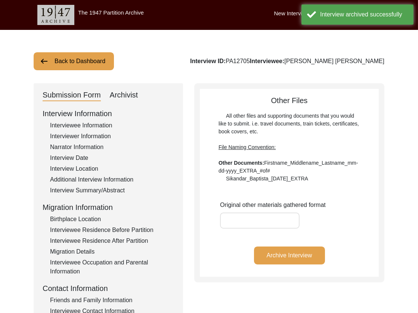
click at [93, 64] on button "Back to Dashboard" at bounding box center [74, 61] width 80 height 18
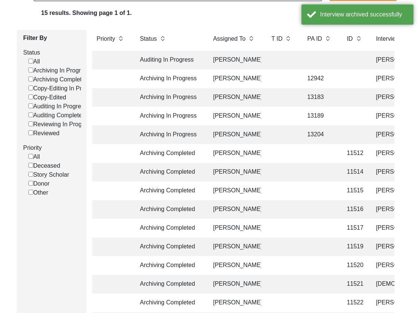
scroll to position [0, 1]
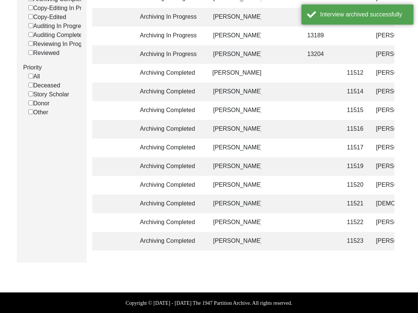
click at [362, 241] on td "11523" at bounding box center [354, 241] width 23 height 19
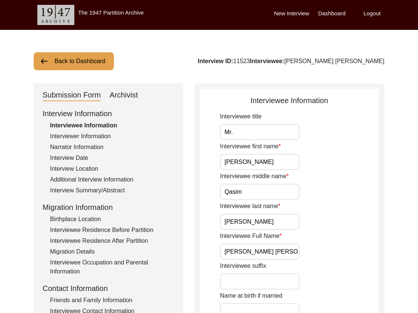
click at [126, 93] on div "Archivist" at bounding box center [124, 95] width 28 height 12
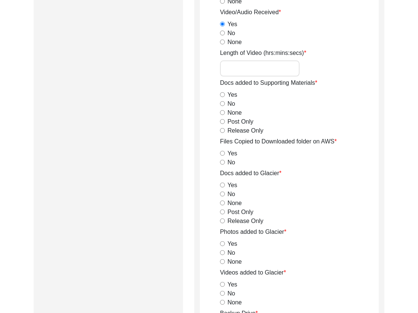
scroll to position [811, 0]
click at [257, 67] on input "Length of Video (hrs:mins:secs)" at bounding box center [260, 68] width 80 height 16
click at [222, 129] on input "Release Only" at bounding box center [222, 130] width 5 height 5
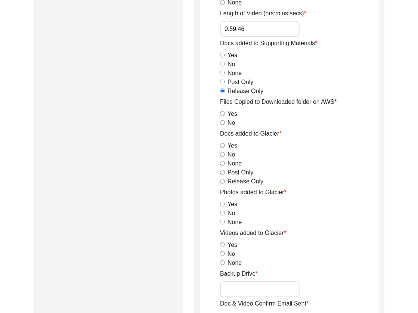
click at [222, 114] on input "Yes" at bounding box center [222, 113] width 5 height 5
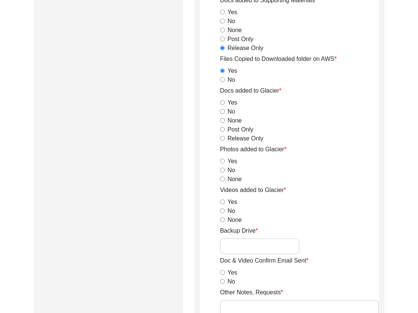
scroll to position [894, 0]
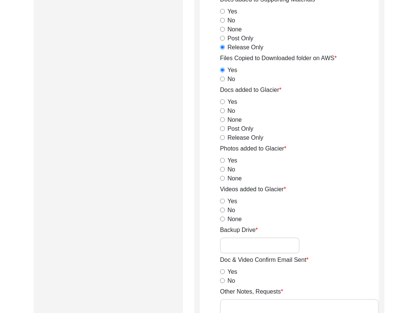
click at [222, 137] on input "Release Only" at bounding box center [222, 137] width 5 height 5
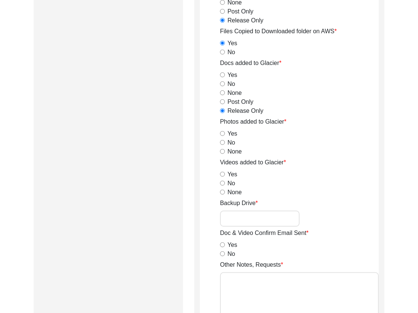
click at [222, 133] on input "Yes" at bounding box center [222, 133] width 5 height 5
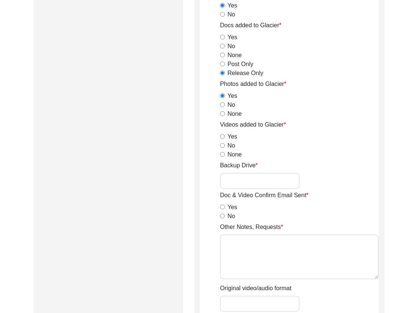
scroll to position [974, 0]
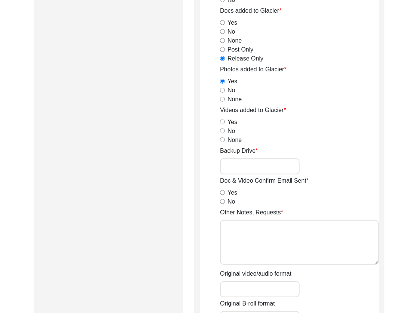
click at [222, 122] on input "Yes" at bounding box center [222, 122] width 5 height 5
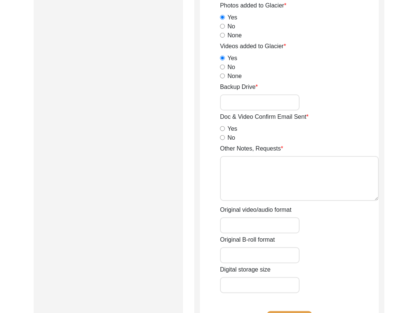
scroll to position [1038, 0]
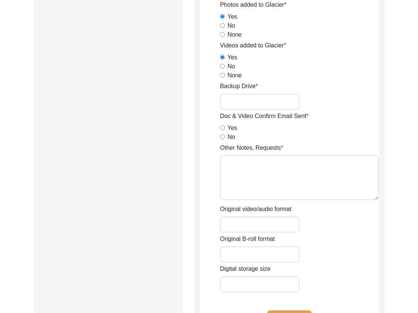
click at [221, 126] on input "Yes" at bounding box center [222, 128] width 5 height 5
click at [221, 135] on input "No" at bounding box center [222, 137] width 5 height 5
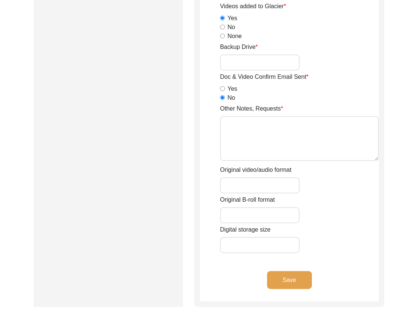
scroll to position [1091, 0]
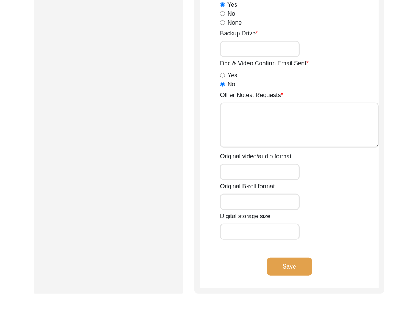
click at [245, 124] on textarea "Other Notes, Requests" at bounding box center [299, 125] width 159 height 45
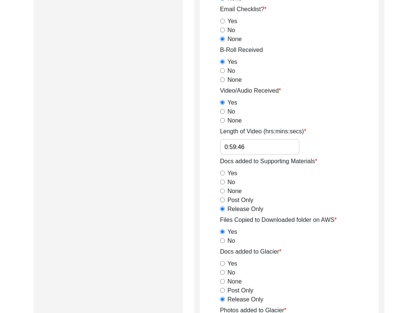
scroll to position [1178, 0]
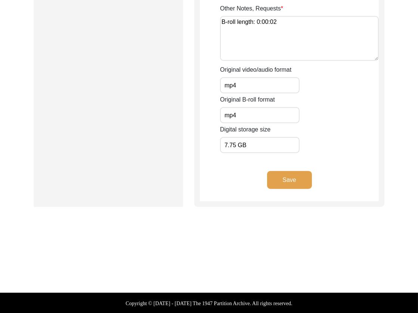
click at [281, 182] on button "Save" at bounding box center [289, 180] width 45 height 18
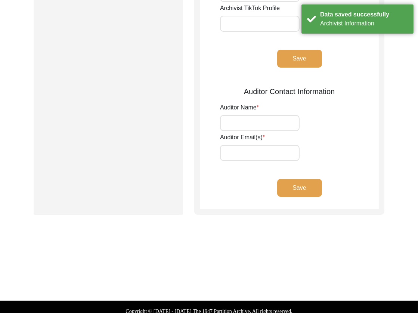
scroll to position [0, 0]
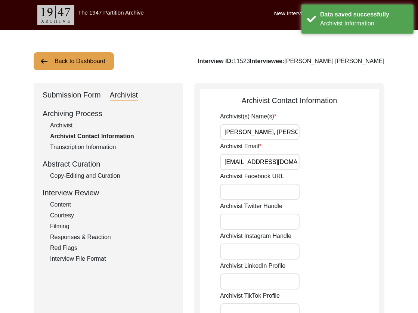
click at [279, 130] on input "[PERSON_NAME], [PERSON_NAME] (Auditor)" at bounding box center [260, 132] width 80 height 16
click at [297, 133] on input "[PERSON_NAME], [PERSON_NAME] (Auditor)" at bounding box center [260, 132] width 80 height 16
click at [295, 134] on input "[PERSON_NAME], [PERSON_NAME] (Auditor)" at bounding box center [260, 132] width 80 height 16
click at [297, 133] on input "[PERSON_NAME], [PERSON_NAME] (Auditor)" at bounding box center [260, 132] width 80 height 16
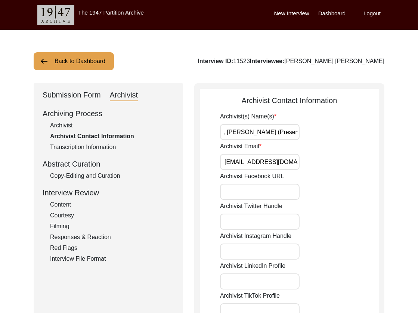
scroll to position [0, 52]
click at [285, 131] on input "[PERSON_NAME], [PERSON_NAME] (Preservator)" at bounding box center [260, 132] width 80 height 16
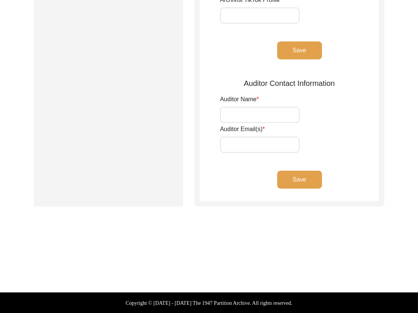
scroll to position [0, 0]
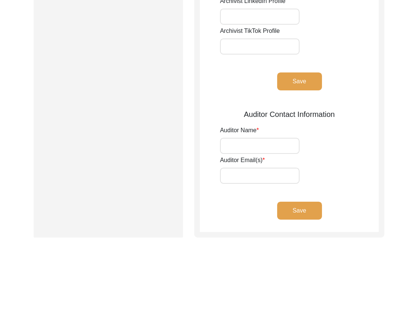
click at [298, 87] on button "Save" at bounding box center [299, 82] width 45 height 18
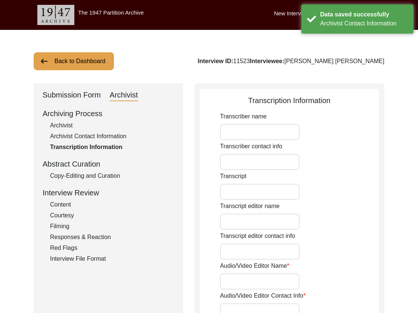
click at [76, 61] on button "Back to Dashboard" at bounding box center [74, 61] width 80 height 18
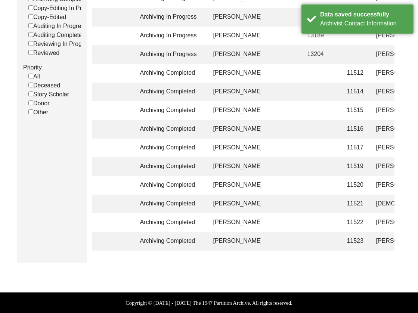
scroll to position [0, 1]
